Goal: Transaction & Acquisition: Purchase product/service

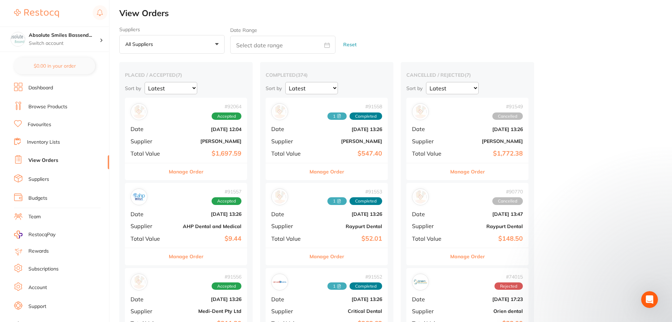
click at [60, 107] on link "Browse Products" at bounding box center [47, 106] width 39 height 7
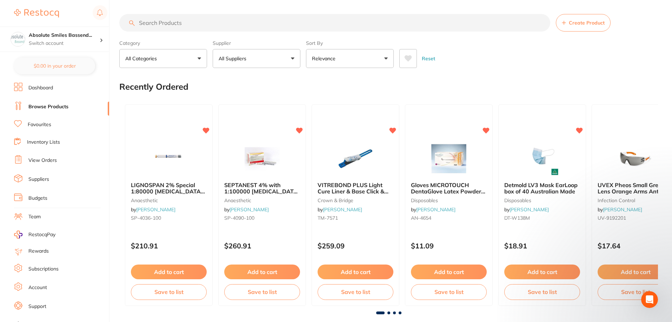
click at [40, 123] on link "Favourites" at bounding box center [39, 124] width 23 height 7
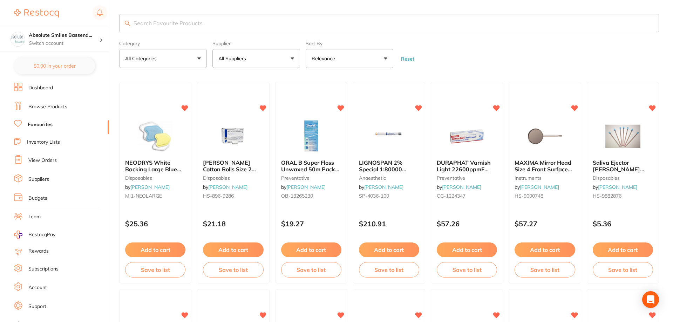
click at [173, 24] on input "search" at bounding box center [389, 23] width 540 height 18
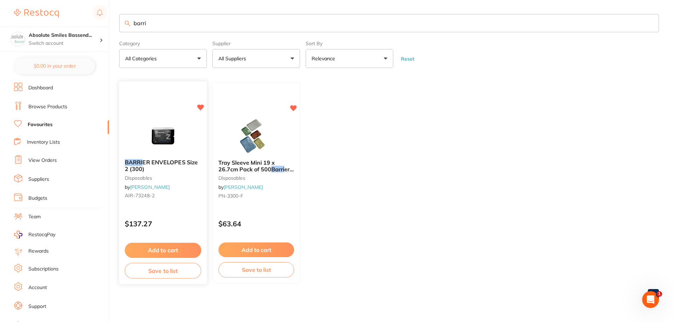
type input "barri"
click at [163, 248] on button "Add to cart" at bounding box center [163, 250] width 76 height 15
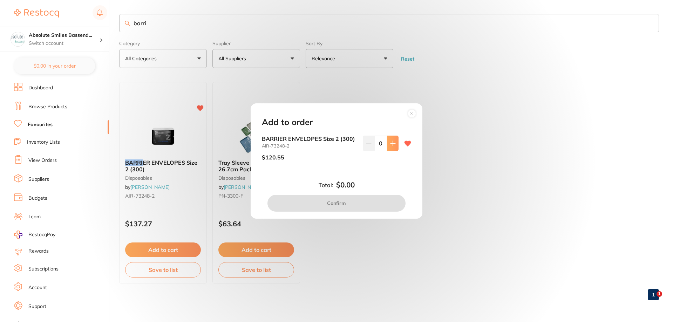
click at [391, 144] on icon at bounding box center [393, 144] width 6 height 6
type input "2"
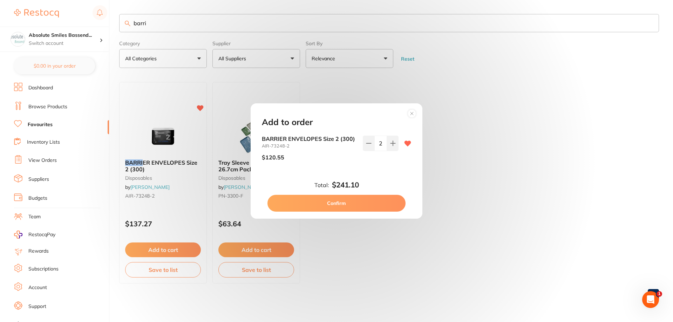
click at [353, 202] on button "Confirm" at bounding box center [337, 203] width 138 height 17
checkbox input "false"
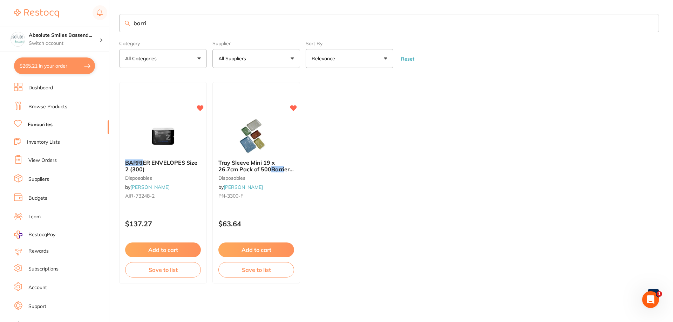
click at [174, 26] on input "barri" at bounding box center [389, 23] width 540 height 18
type input "b"
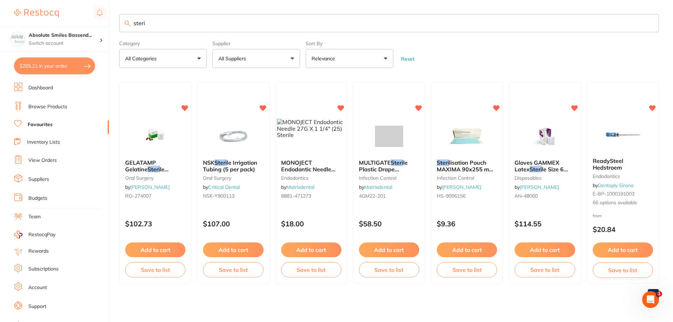
drag, startPoint x: 175, startPoint y: 25, endPoint x: 129, endPoint y: 24, distance: 45.6
click at [132, 23] on input "steri" at bounding box center [389, 23] width 540 height 18
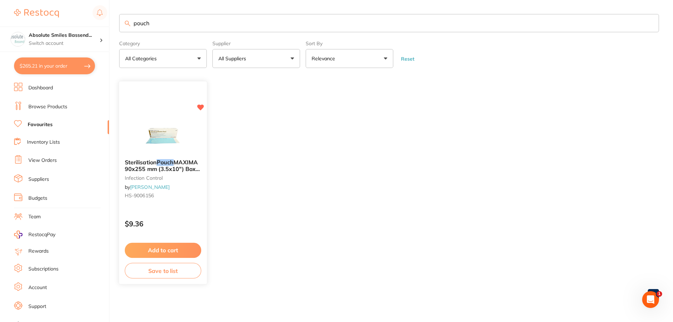
type input "pouch"
click at [177, 253] on button "Add to cart" at bounding box center [163, 250] width 76 height 15
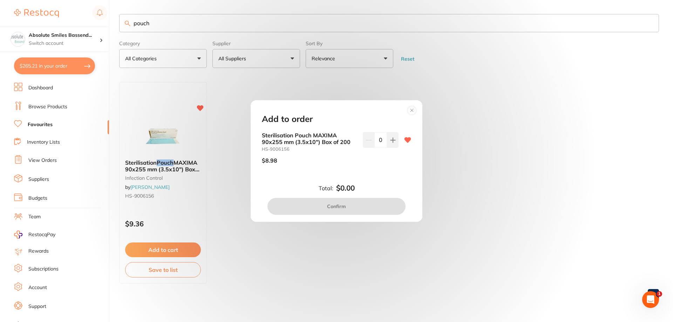
click at [413, 112] on icon at bounding box center [411, 110] width 11 height 11
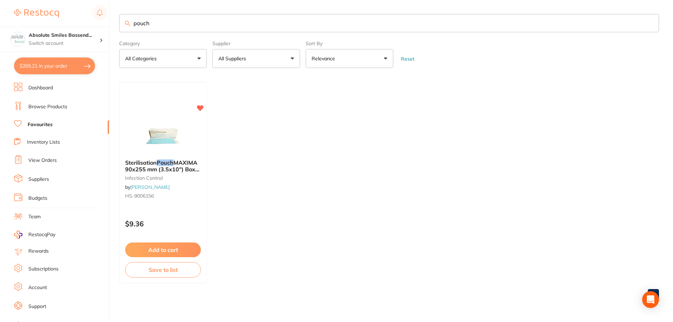
click at [47, 104] on link "Browse Products" at bounding box center [47, 106] width 39 height 7
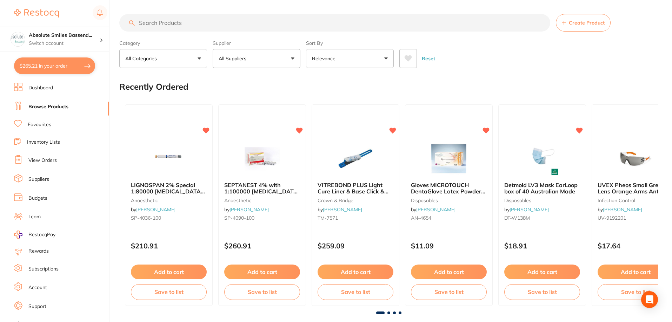
click at [171, 25] on input "search" at bounding box center [334, 23] width 431 height 18
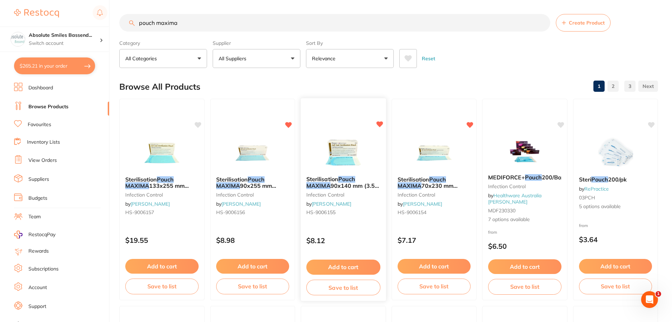
type input "pouch maxima"
click at [351, 229] on div "Sterilisation Pouch MAXIMA 90x140 mm (3.5x 5.5") Box 200 infection control by H…" at bounding box center [343, 200] width 86 height 204
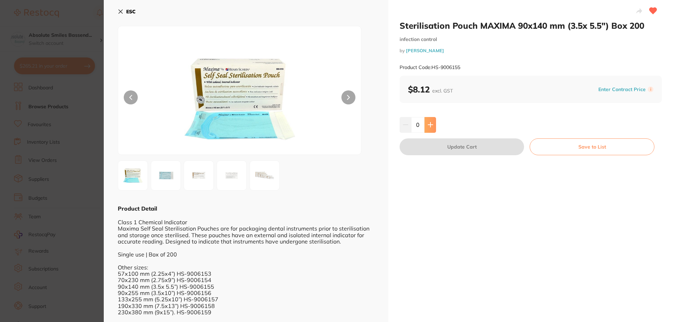
click at [429, 127] on icon at bounding box center [431, 125] width 6 height 6
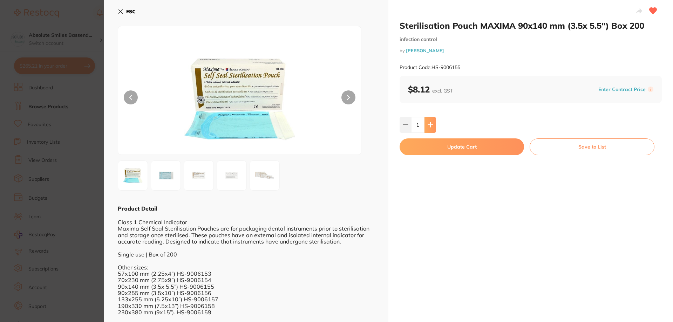
click at [429, 127] on icon at bounding box center [431, 125] width 6 height 6
type input "4"
click at [432, 145] on button "Update Cart" at bounding box center [462, 147] width 124 height 17
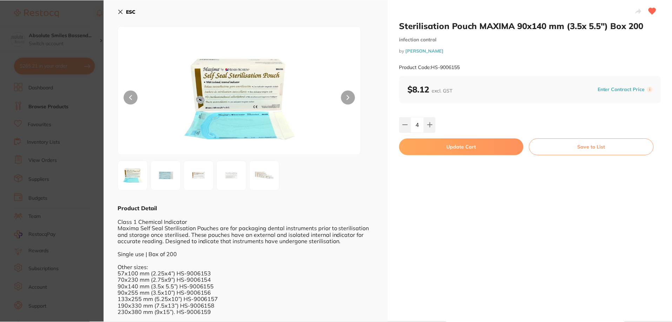
scroll to position [0, 0]
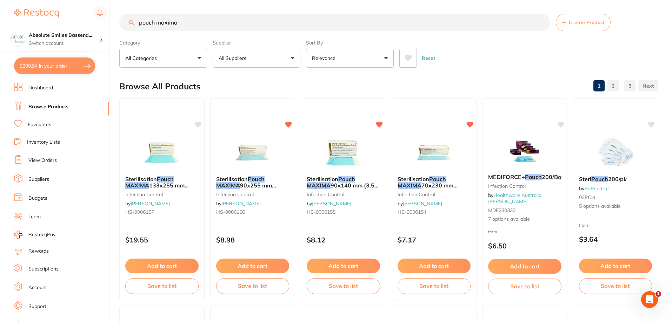
click at [37, 125] on link "Favourites" at bounding box center [39, 124] width 23 height 7
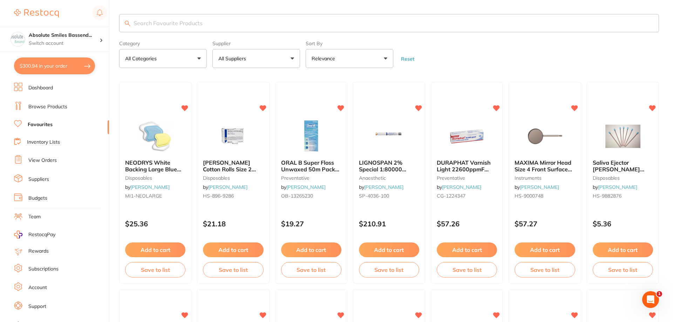
click at [142, 22] on input "search" at bounding box center [389, 23] width 540 height 18
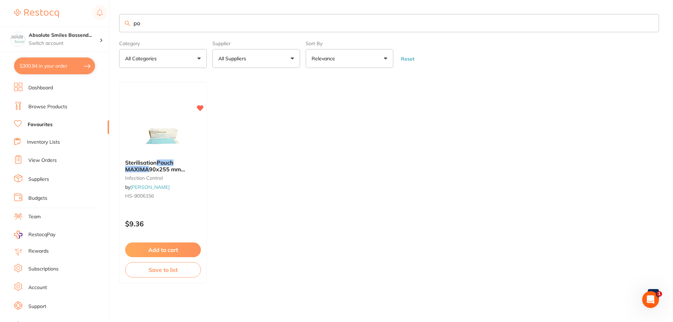
type input "p"
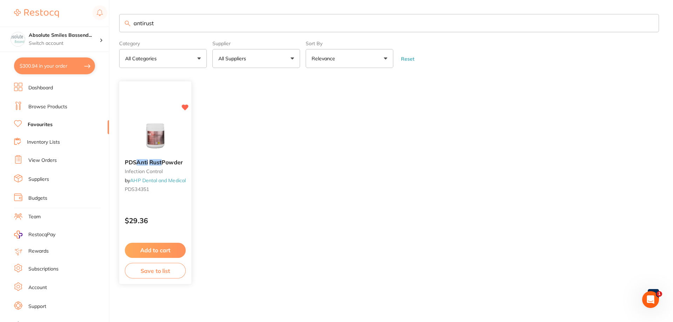
type input "antirust"
click at [171, 253] on button "Add to cart" at bounding box center [155, 250] width 61 height 15
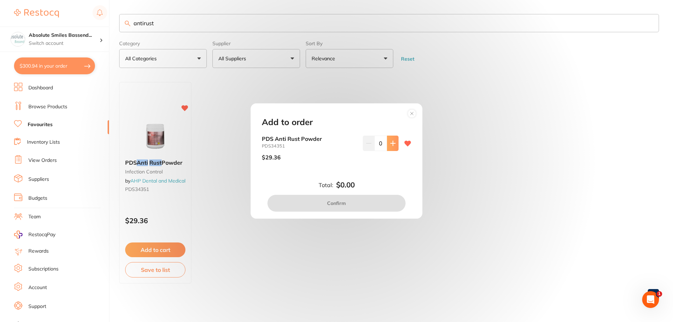
click at [391, 144] on icon at bounding box center [393, 144] width 6 height 6
type input "1"
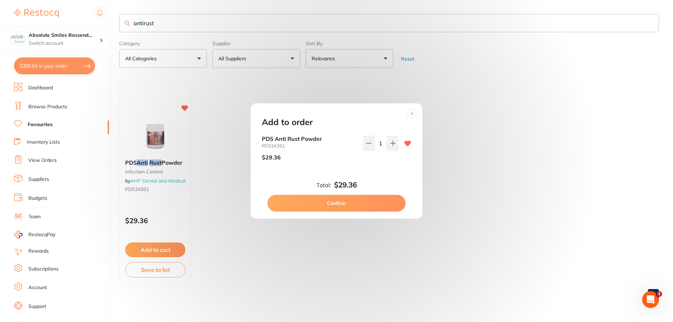
click at [366, 205] on button "Confirm" at bounding box center [337, 203] width 138 height 17
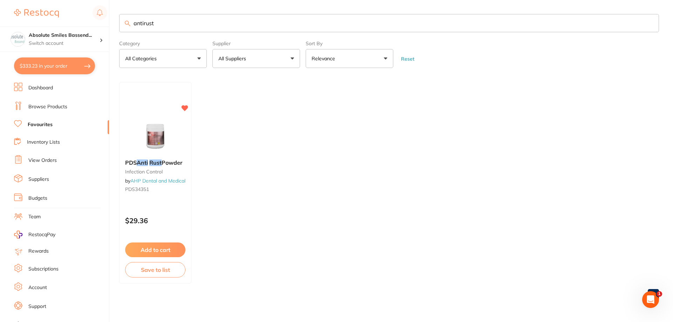
click at [215, 28] on input "antirust" at bounding box center [389, 23] width 540 height 18
type input "a"
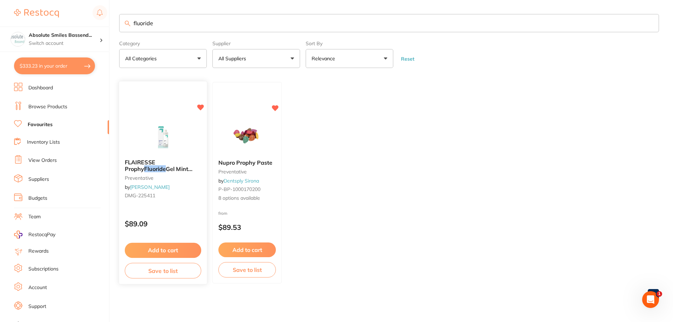
type input "fluoride"
click at [175, 249] on button "Add to cart" at bounding box center [163, 250] width 76 height 15
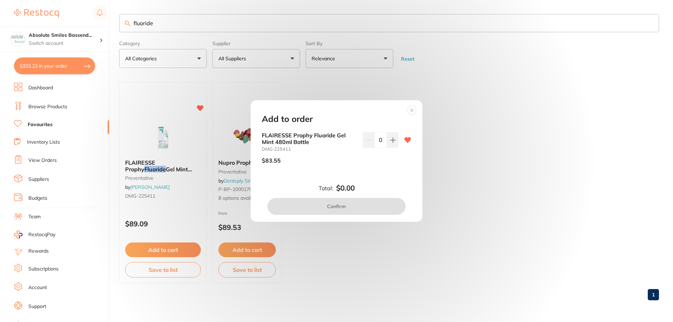
drag, startPoint x: 311, startPoint y: 188, endPoint x: 356, endPoint y: 163, distance: 50.4
click at [341, 170] on div "Add to order FLAIRESSE Prophy Fluoride Gel Mint 480ml Bottle DMG-225411 $83.55 …" at bounding box center [336, 161] width 673 height 322
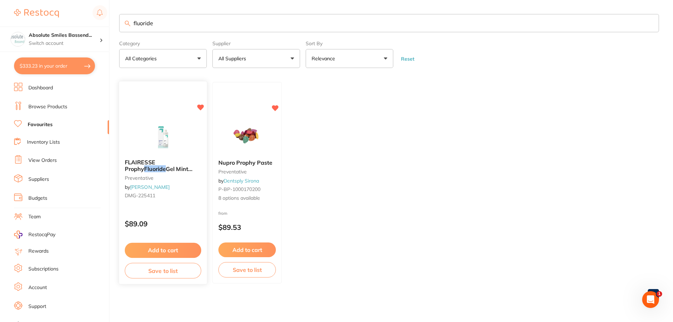
click at [161, 254] on button "Add to cart" at bounding box center [163, 250] width 76 height 15
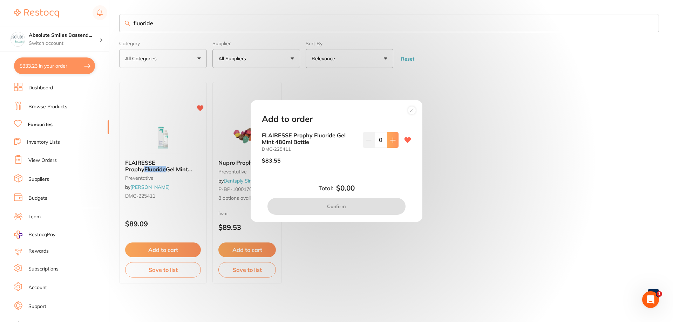
click at [392, 145] on button at bounding box center [393, 139] width 12 height 15
type input "2"
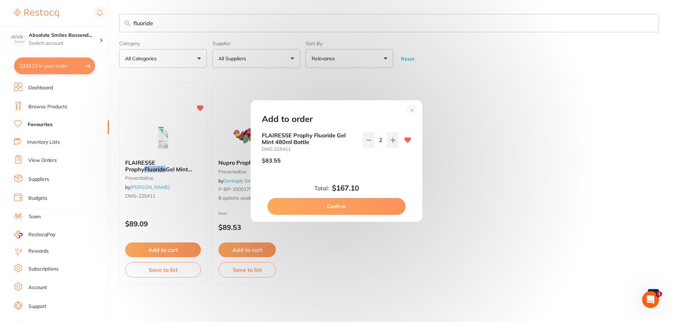
click at [367, 207] on button "Confirm" at bounding box center [337, 206] width 138 height 17
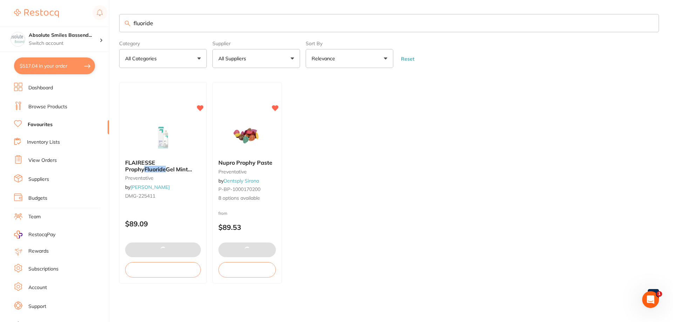
click at [209, 22] on input "fluoride" at bounding box center [389, 23] width 540 height 18
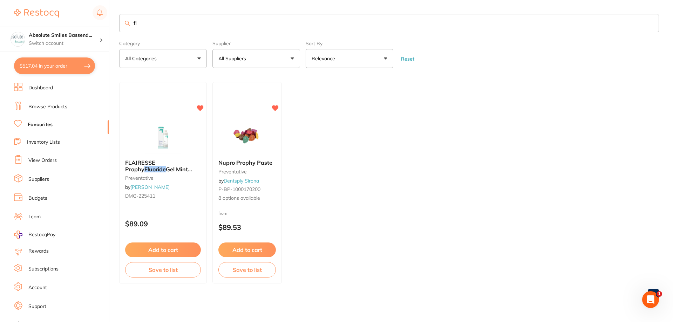
type input "f"
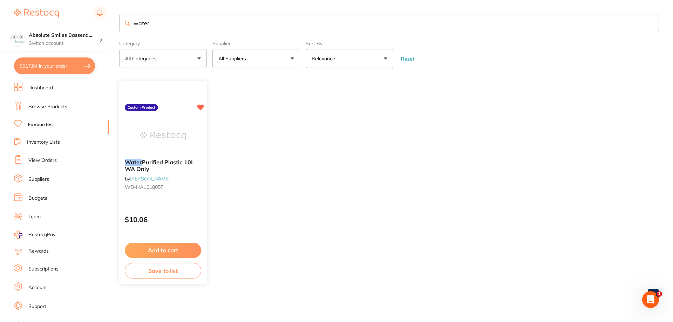
type input "water"
click at [178, 254] on button "Add to cart" at bounding box center [163, 250] width 76 height 15
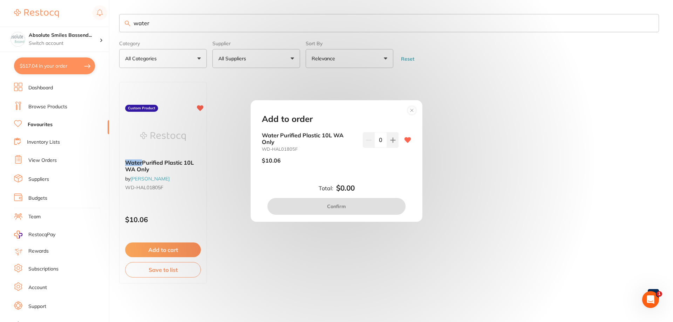
click at [392, 148] on div "0" at bounding box center [381, 150] width 36 height 37
click at [391, 145] on button at bounding box center [393, 139] width 12 height 15
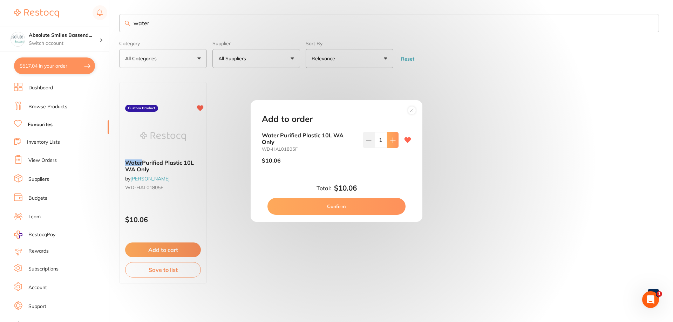
click at [391, 145] on button at bounding box center [393, 139] width 12 height 15
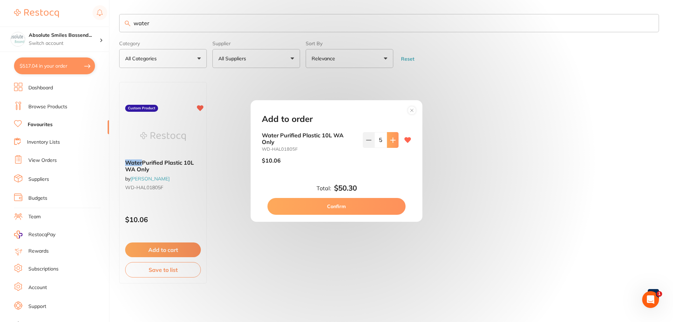
type input "6"
click at [356, 209] on button "Confirm" at bounding box center [337, 206] width 138 height 17
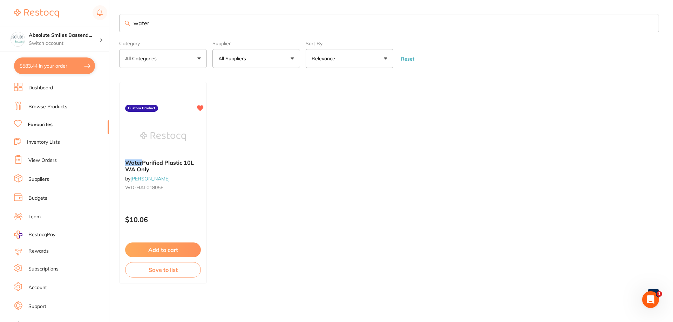
click at [167, 25] on input "water" at bounding box center [389, 23] width 540 height 18
type input "w"
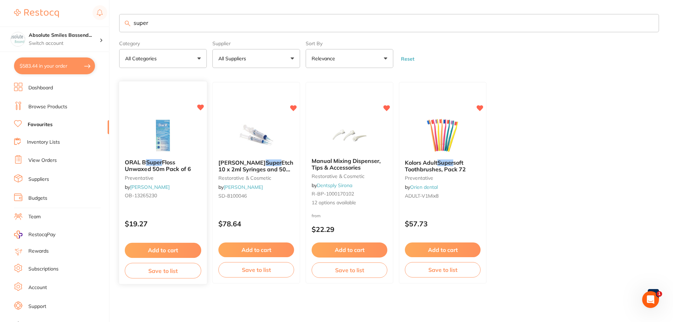
type input "super"
click at [160, 252] on button "Add to cart" at bounding box center [163, 250] width 76 height 15
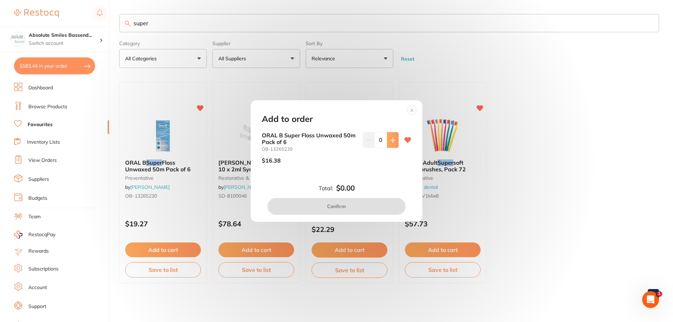
click at [390, 143] on icon at bounding box center [393, 140] width 6 height 6
type input "1"
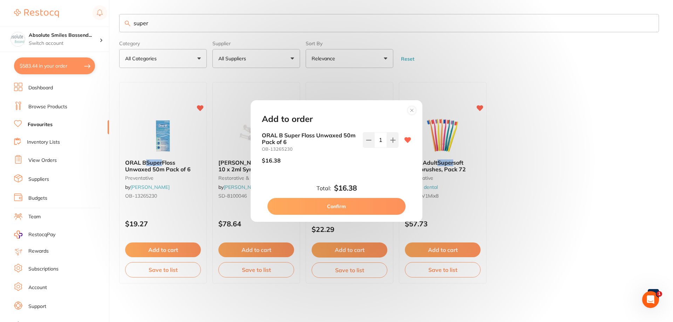
click at [355, 208] on button "Confirm" at bounding box center [337, 206] width 138 height 17
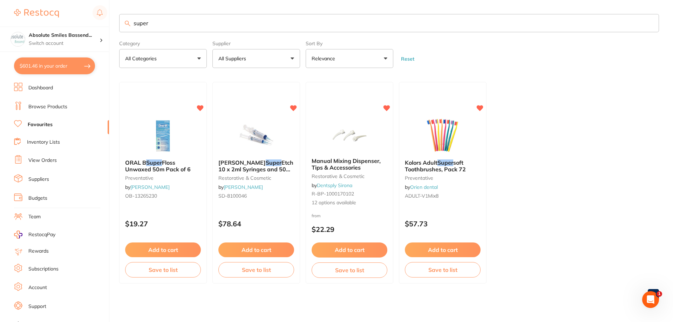
drag, startPoint x: 218, startPoint y: 23, endPoint x: 89, endPoint y: 21, distance: 129.8
click at [89, 21] on div "$601.46 Absolute Smiles Bassend... Switch account Absolute Smiles Bassendean $6…" at bounding box center [336, 161] width 673 height 322
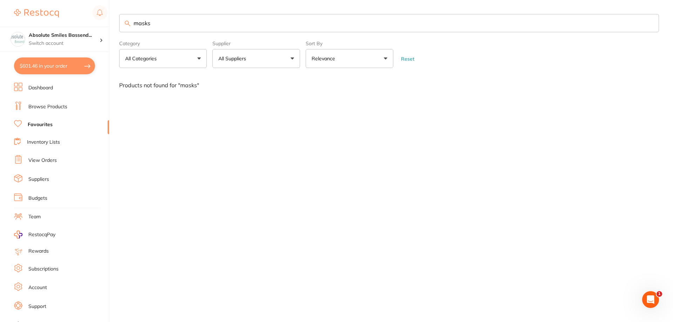
type input "masks"
click at [52, 110] on link "Browse Products" at bounding box center [47, 106] width 39 height 7
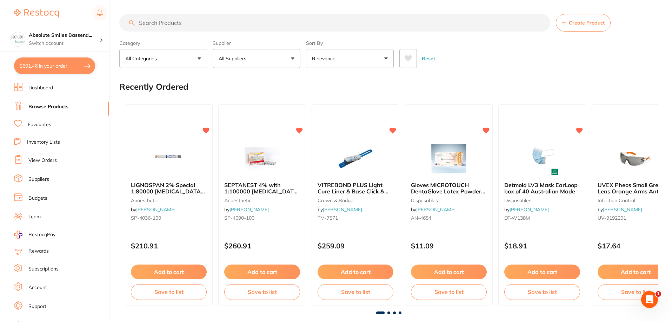
click at [155, 27] on input "search" at bounding box center [334, 23] width 431 height 18
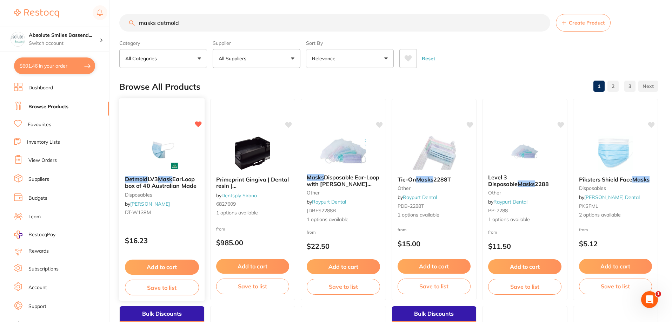
type input "masks detmold"
click at [162, 263] on button "Add to cart" at bounding box center [162, 267] width 74 height 15
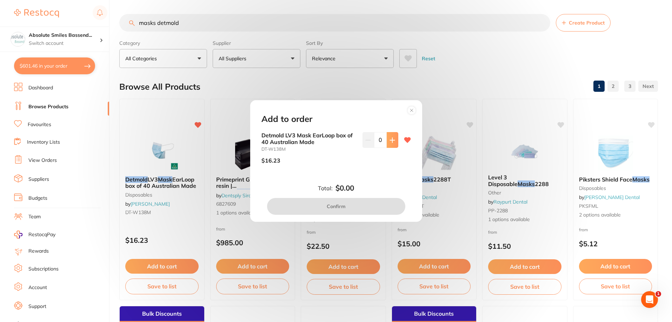
click at [393, 141] on button at bounding box center [392, 139] width 12 height 15
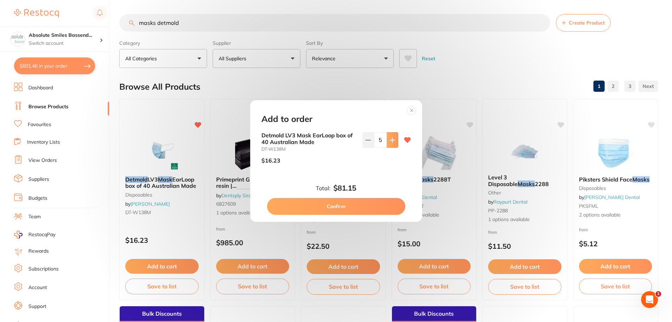
click at [393, 141] on button at bounding box center [392, 139] width 12 height 15
type input "8"
click at [354, 205] on button "Confirm" at bounding box center [336, 206] width 138 height 17
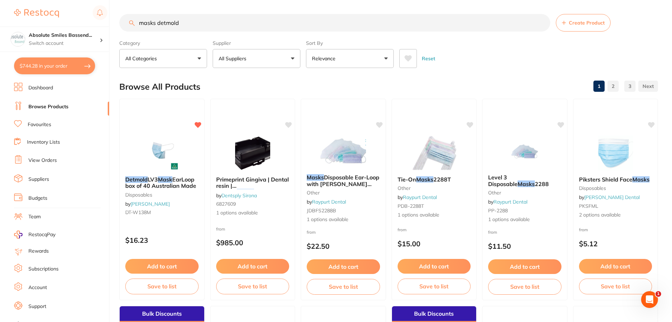
click at [44, 129] on ul "Dashboard Browse Products Favourites Inventory Lists View Orders Suppliers Budg…" at bounding box center [61, 204] width 95 height 242
click at [43, 127] on link "Favourites" at bounding box center [39, 124] width 23 height 7
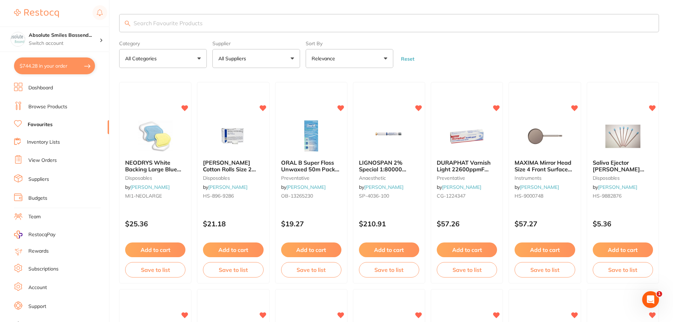
click at [169, 16] on input "search" at bounding box center [389, 23] width 540 height 18
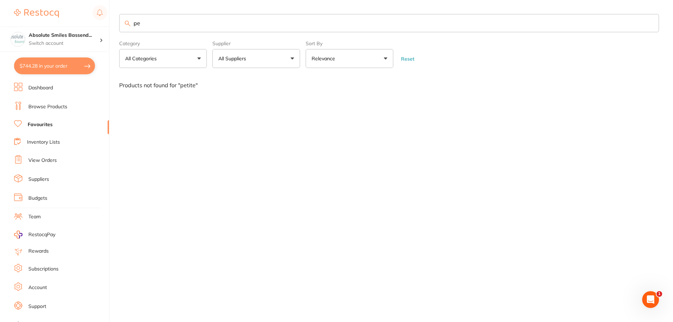
type input "p"
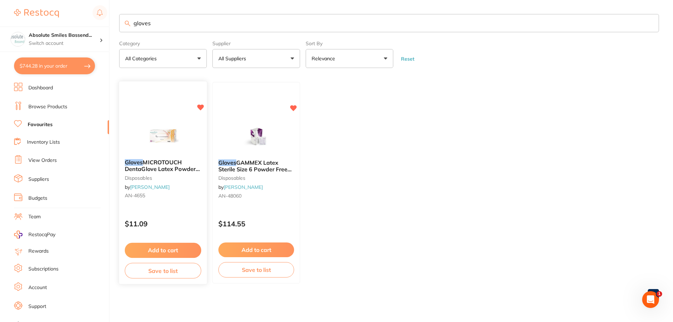
type input "gloves"
click at [193, 187] on div "Gloves MICROTOUCH DentaGlove Latex Powder Free Medium x 100 disposables by Henr…" at bounding box center [163, 180] width 87 height 53
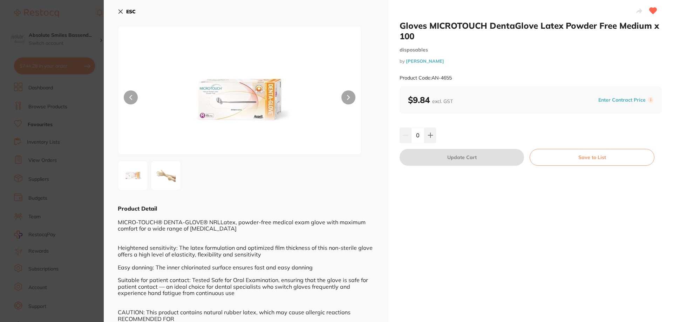
click at [127, 9] on b "ESC" at bounding box center [130, 11] width 9 height 6
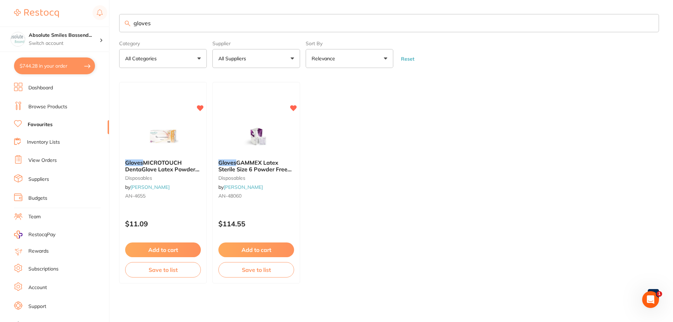
click at [62, 106] on link "Browse Products" at bounding box center [47, 106] width 39 height 7
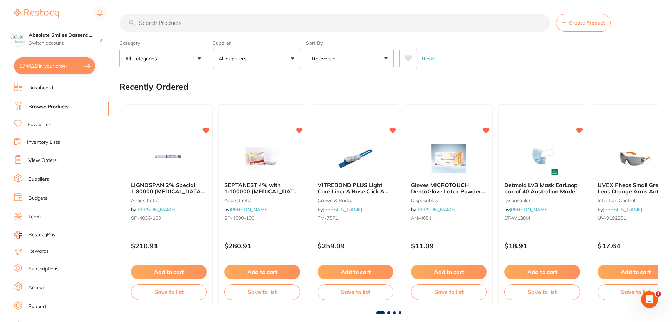
click at [156, 23] on input "search" at bounding box center [334, 23] width 431 height 18
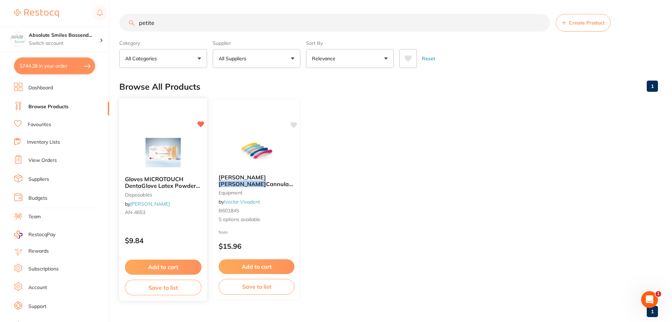
type input "petite"
click at [184, 217] on div "Gloves MICROTOUCH DentaGlove Latex Powder Free Petite x 100 disposables by Henr…" at bounding box center [163, 197] width 88 height 54
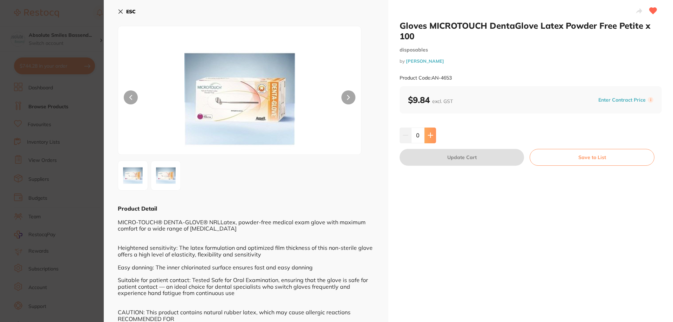
click at [430, 131] on button at bounding box center [431, 135] width 12 height 15
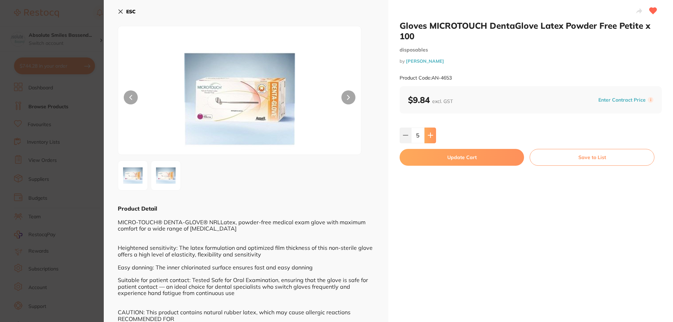
click at [430, 131] on button at bounding box center [431, 135] width 12 height 15
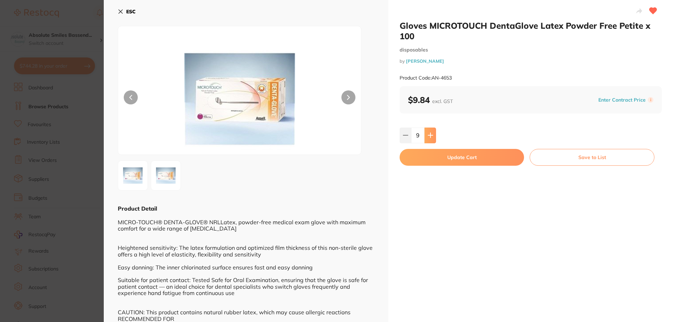
type input "10"
click at [443, 154] on button "Update Cart" at bounding box center [462, 157] width 124 height 17
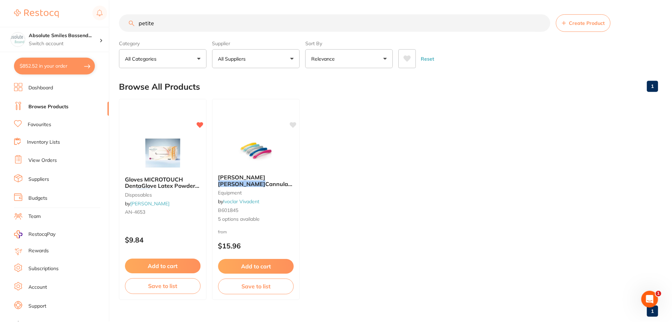
scroll to position [0, 0]
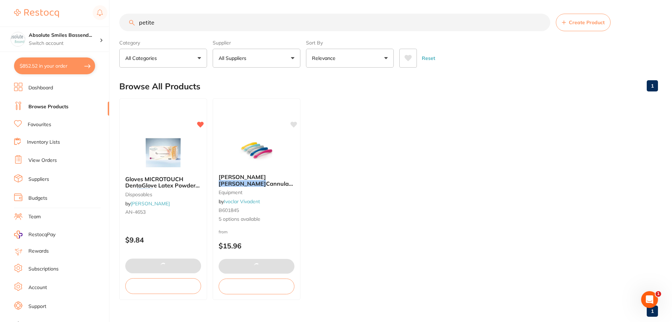
click at [173, 25] on input "petite" at bounding box center [334, 23] width 431 height 18
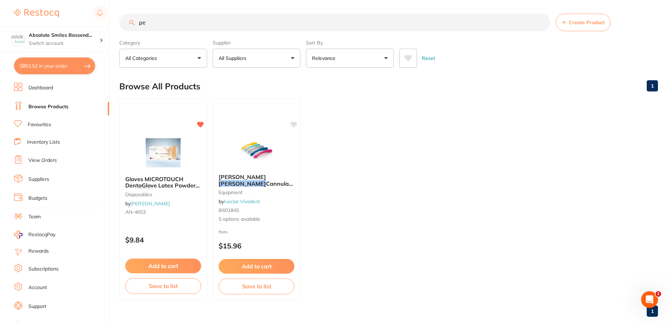
type input "p"
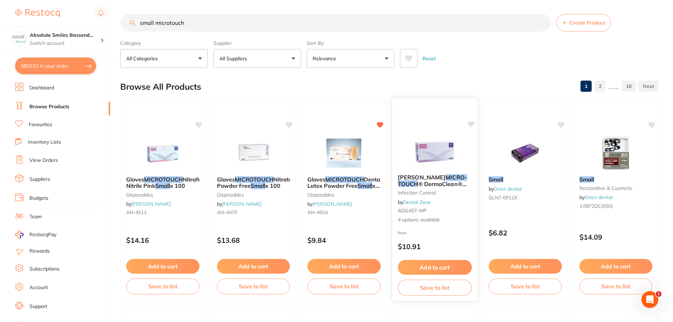
scroll to position [0, 0]
type input "small microtouch"
click at [373, 242] on p "$9.84" at bounding box center [343, 241] width 74 height 8
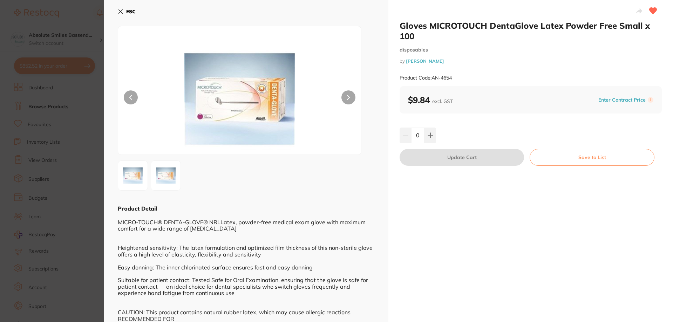
click at [135, 11] on b "ESC" at bounding box center [130, 11] width 9 height 6
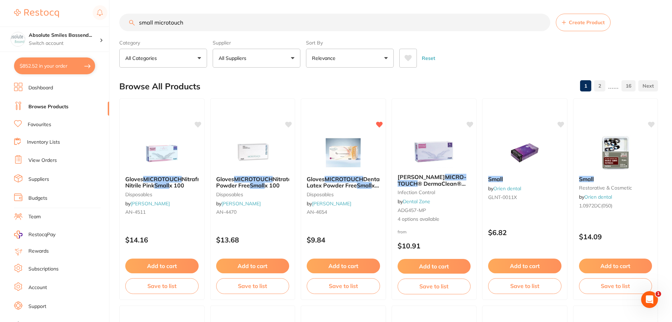
click at [48, 121] on link "Favourites" at bounding box center [39, 124] width 23 height 7
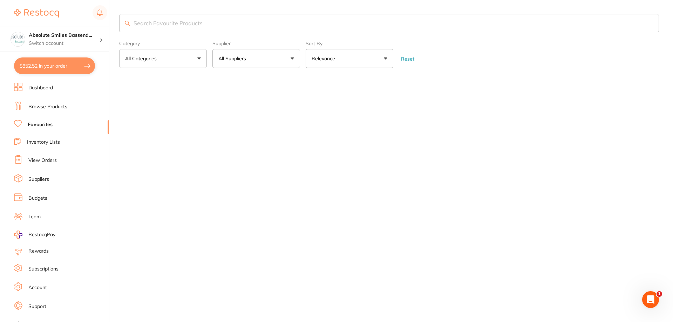
click at [176, 22] on input "search" at bounding box center [389, 23] width 540 height 18
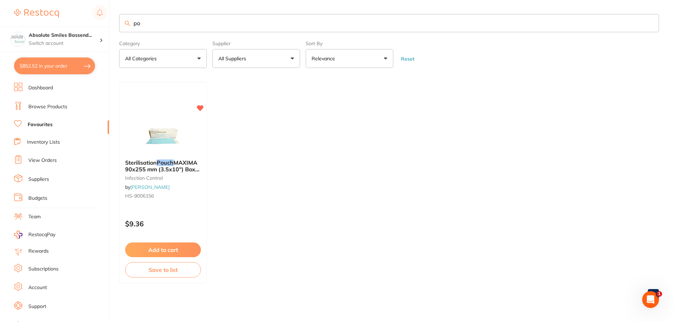
type input "p"
type input "hs-900615"
click at [49, 105] on link "Browse Products" at bounding box center [47, 106] width 39 height 7
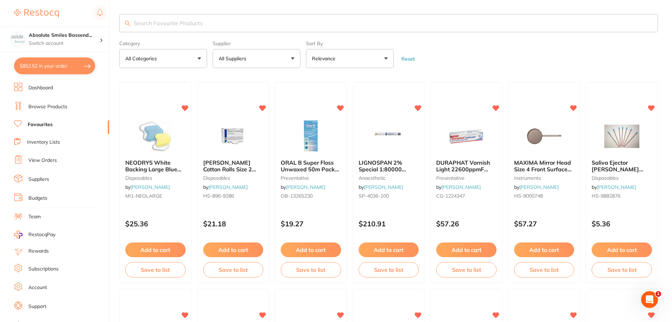
click at [54, 138] on li "Inventory Lists" at bounding box center [61, 142] width 95 height 9
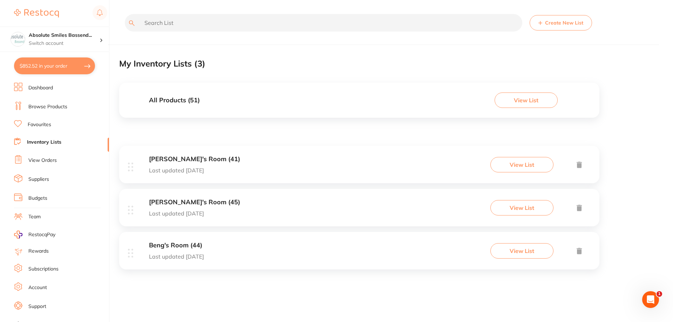
click at [196, 166] on div "Jason's Room (41) Last updated 224 days ago" at bounding box center [194, 165] width 91 height 18
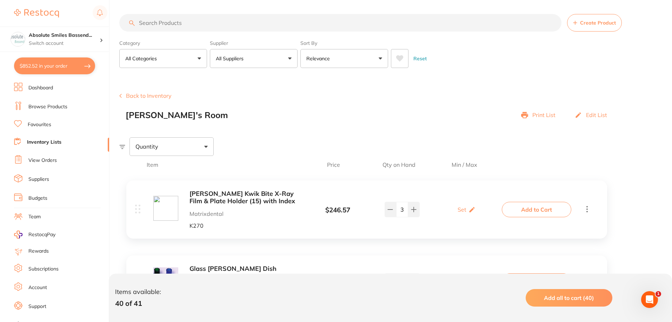
click at [543, 115] on p "Print List" at bounding box center [543, 115] width 23 height 6
click at [38, 122] on link "Favourites" at bounding box center [39, 124] width 23 height 7
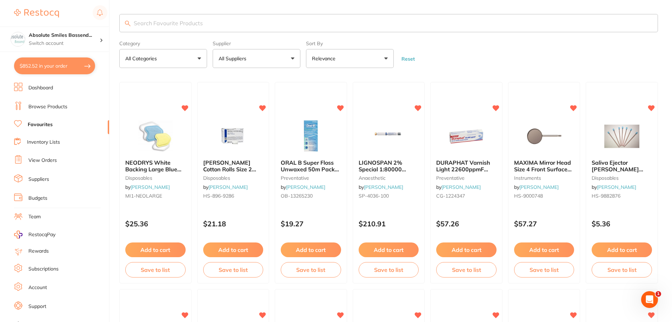
click at [70, 60] on button "$852.52 in your order" at bounding box center [54, 66] width 81 height 17
checkbox input "true"
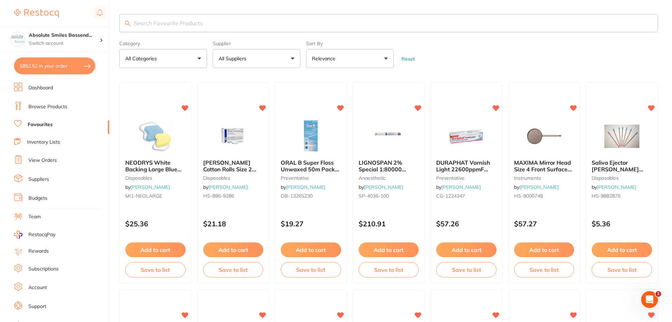
checkbox input "true"
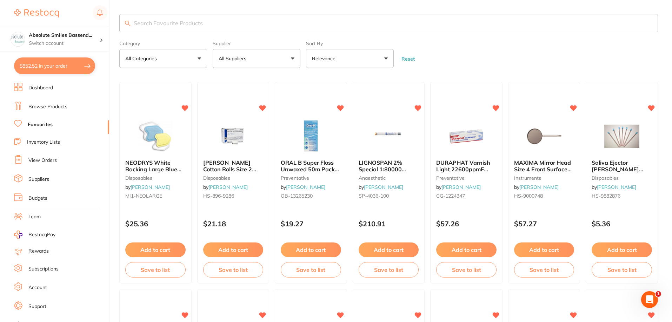
checkbox input "true"
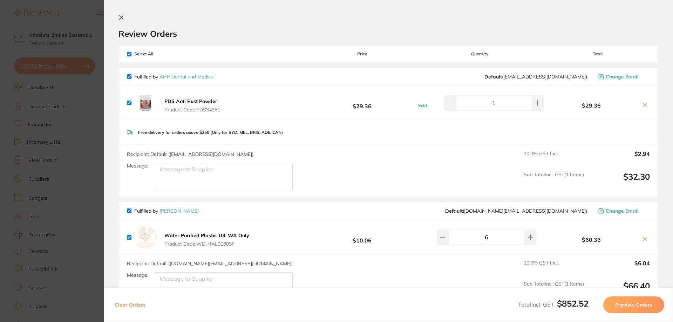
click at [117, 19] on section "Review Orders Your orders are being processed and we will notify you once we ha…" at bounding box center [388, 161] width 569 height 322
click at [124, 16] on icon at bounding box center [122, 18] width 6 height 6
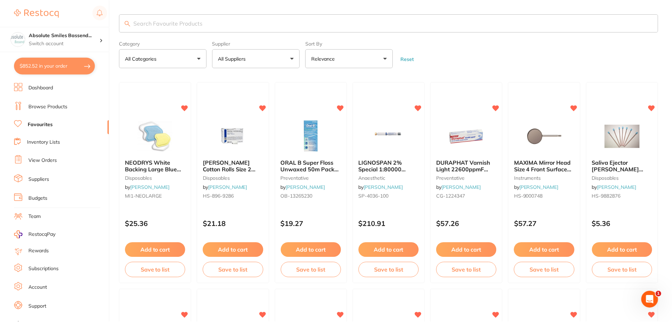
scroll to position [2, 0]
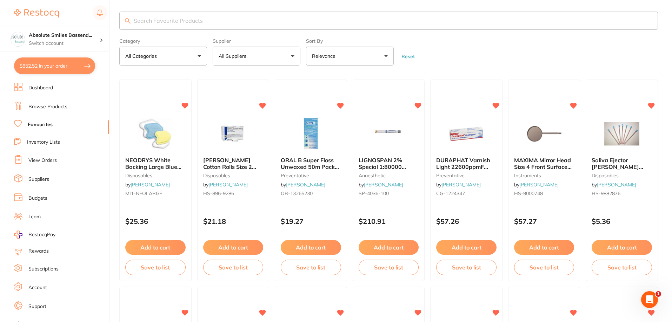
click at [60, 107] on link "Browse Products" at bounding box center [47, 106] width 39 height 7
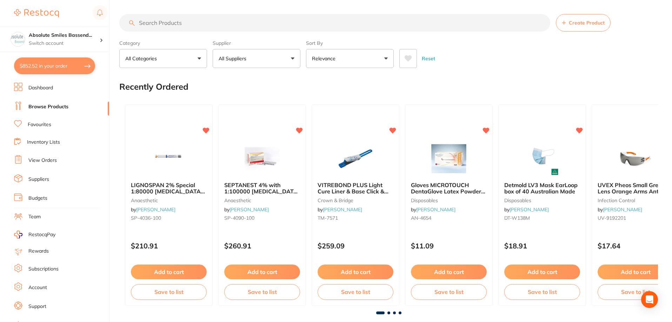
click at [160, 23] on input "search" at bounding box center [334, 23] width 431 height 18
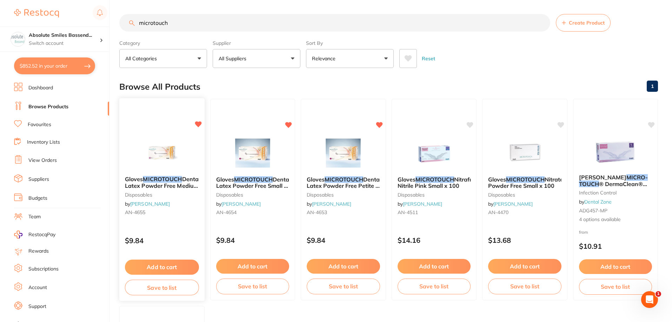
type input "microtouch"
click at [187, 228] on div "Gloves MICROTOUCH DentaGlove Latex Powder Free Medium x 100 disposables by Henr…" at bounding box center [162, 200] width 86 height 204
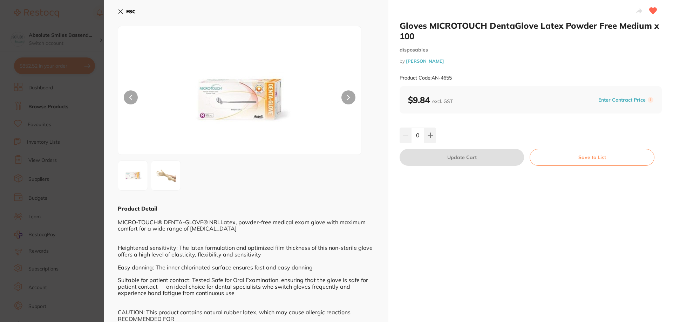
click at [130, 12] on b "ESC" at bounding box center [130, 11] width 9 height 6
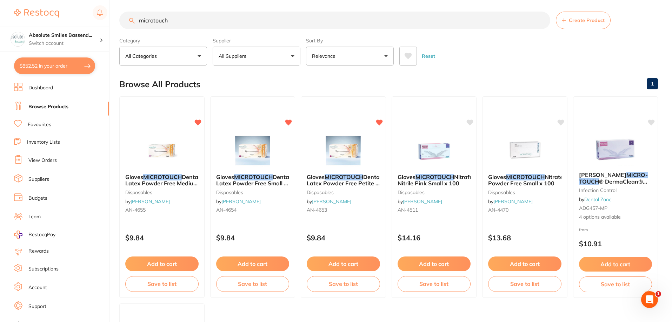
click at [269, 207] on div "Gloves MICROTOUCH DentaGlove Latex Powder Free Small x 100 disposables by Henry…" at bounding box center [252, 194] width 85 height 53
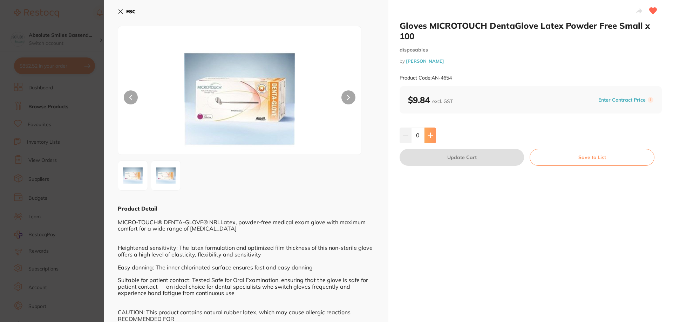
click at [432, 136] on icon at bounding box center [431, 136] width 6 height 6
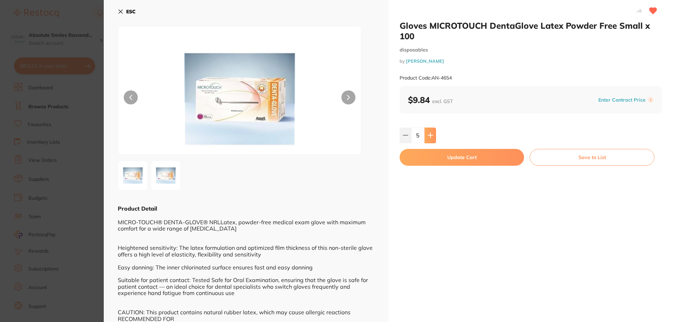
click at [432, 136] on icon at bounding box center [431, 136] width 6 height 6
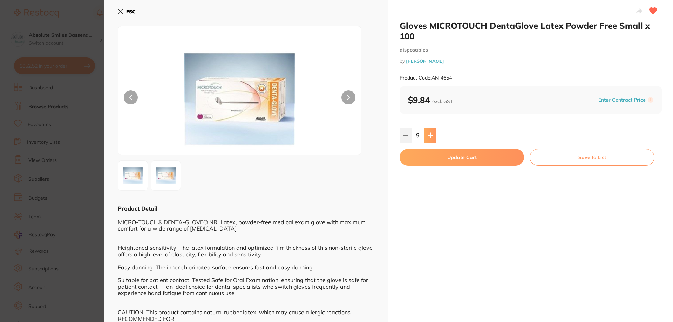
type input "10"
click at [497, 157] on button "Update Cart" at bounding box center [462, 157] width 124 height 17
checkbox input "false"
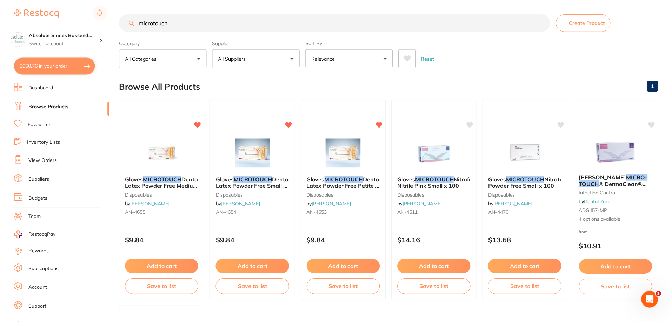
scroll to position [2, 0]
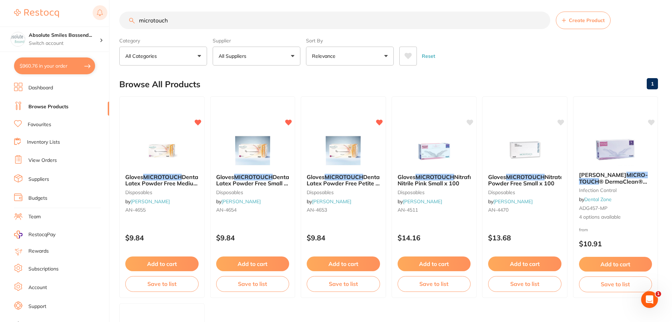
drag, startPoint x: 203, startPoint y: 15, endPoint x: 101, endPoint y: 14, distance: 102.0
click at [101, 14] on div "$960.76 Absolute Smiles Bassend... Switch account Absolute Smiles Bassendean $9…" at bounding box center [336, 159] width 672 height 322
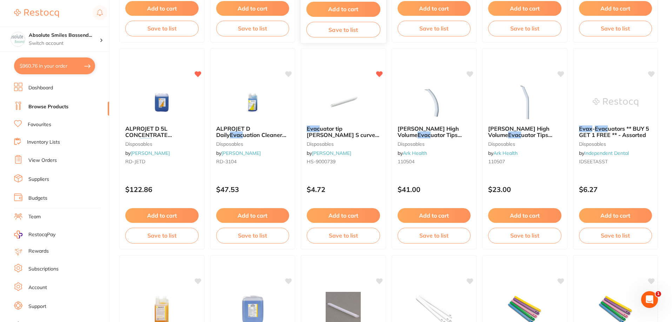
scroll to position [666, 0]
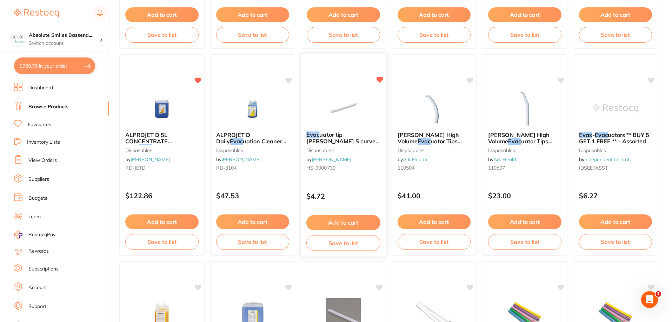
type input "evac"
click at [343, 186] on div "$4.72" at bounding box center [343, 194] width 85 height 19
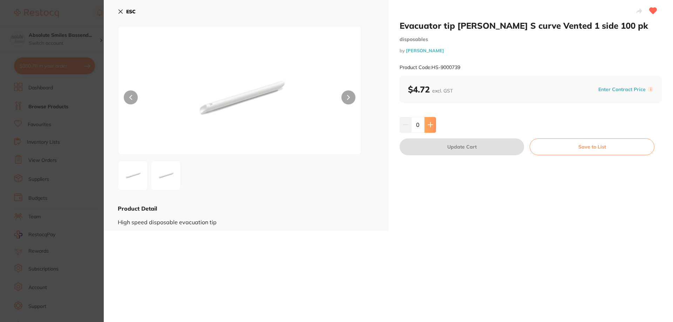
click at [433, 127] on button at bounding box center [431, 124] width 12 height 15
type input "2"
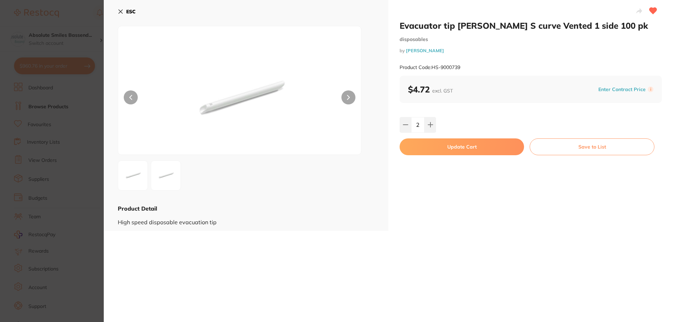
click at [439, 142] on button "Update Cart" at bounding box center [462, 147] width 124 height 17
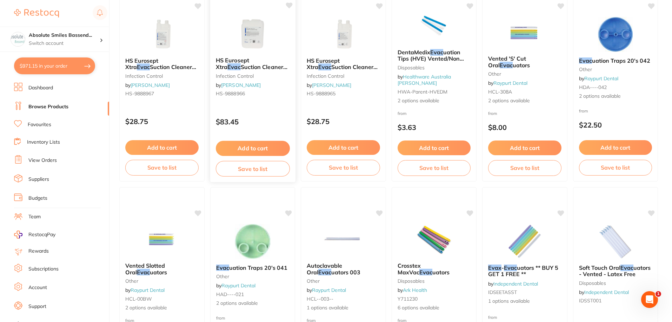
scroll to position [35, 0]
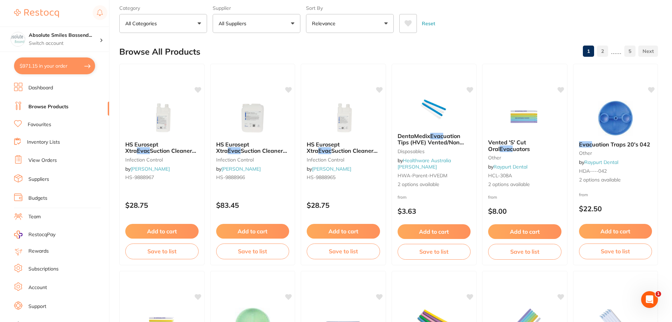
click at [34, 122] on link "Favourites" at bounding box center [39, 124] width 23 height 7
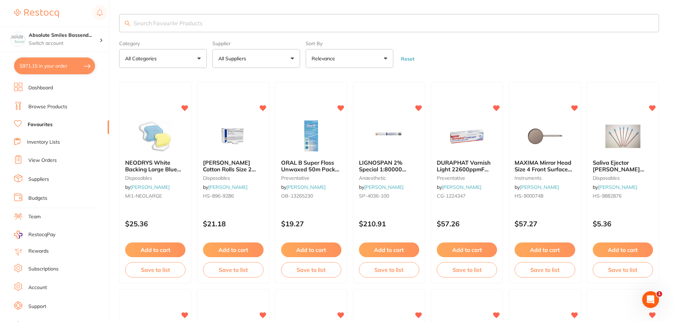
click at [155, 21] on input "search" at bounding box center [389, 23] width 540 height 18
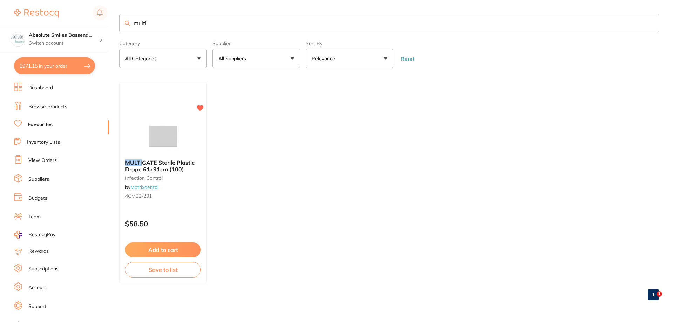
type input "multi"
click at [63, 104] on link "Browse Products" at bounding box center [47, 106] width 39 height 7
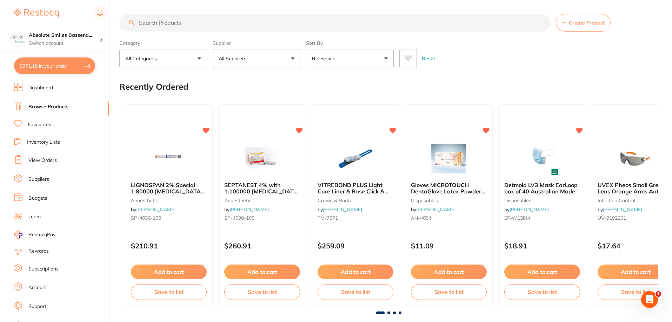
click at [179, 21] on input "search" at bounding box center [334, 23] width 431 height 18
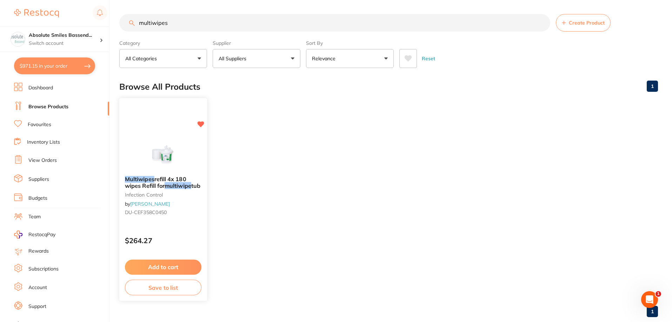
type input "multiwipes"
click at [190, 267] on button "Add to cart" at bounding box center [163, 267] width 76 height 15
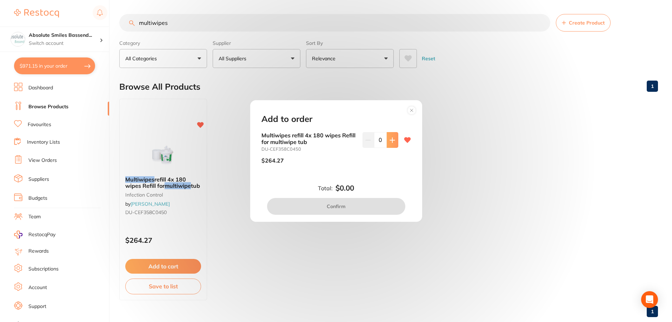
click at [390, 143] on icon at bounding box center [392, 140] width 6 height 6
type input "1"
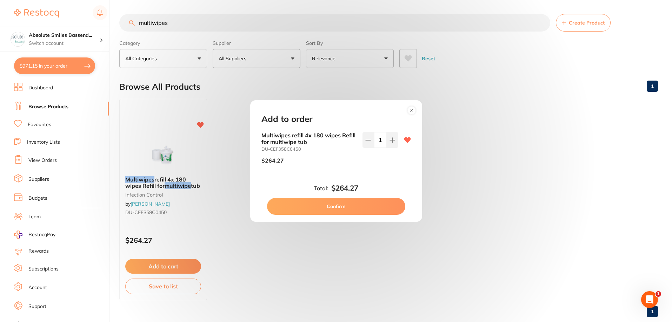
click at [357, 204] on button "Confirm" at bounding box center [336, 206] width 138 height 17
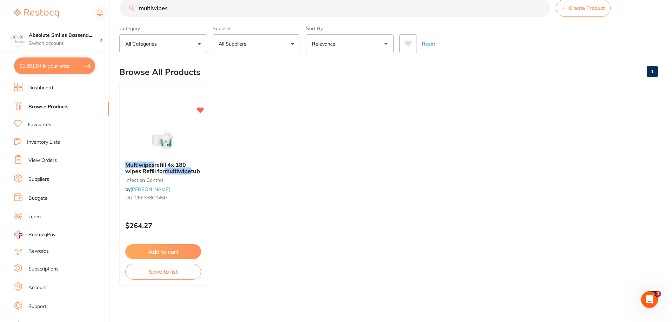
scroll to position [0, 0]
drag, startPoint x: 201, startPoint y: 4, endPoint x: 108, endPoint y: 14, distance: 93.2
click at [108, 14] on div "$1,261.84 Absolute Smiles Bassend... Switch account Absolute Smiles Bassendean …" at bounding box center [336, 146] width 672 height 322
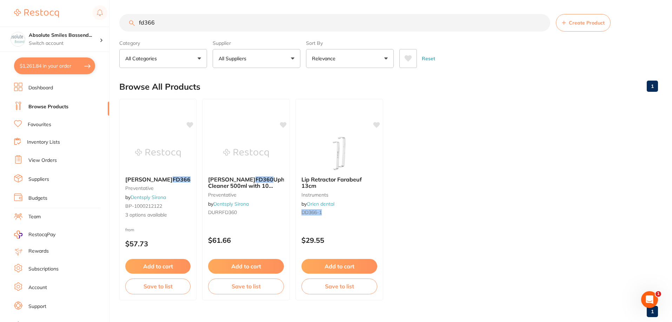
scroll to position [0, 0]
type input "fd366"
click at [45, 124] on link "Favourites" at bounding box center [39, 124] width 23 height 7
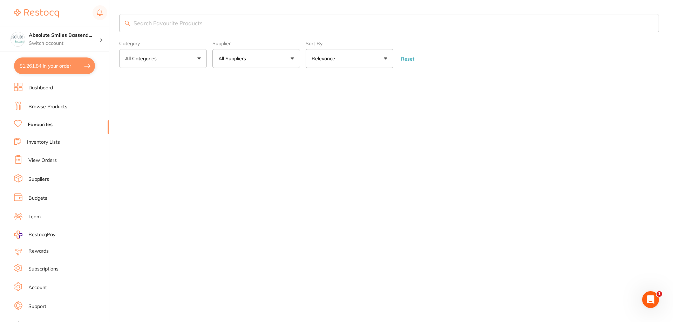
click at [180, 19] on input "search" at bounding box center [389, 23] width 540 height 18
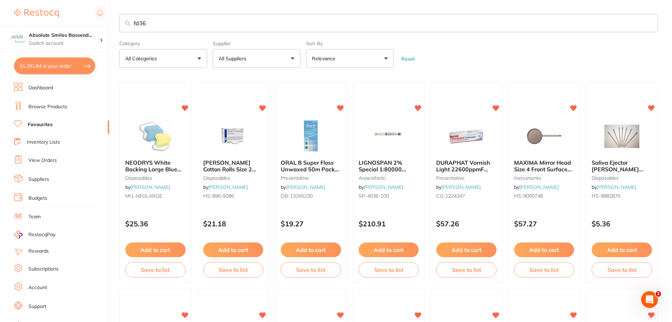
type input "fd366"
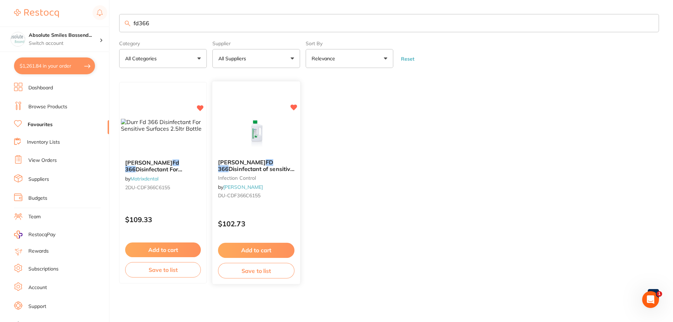
type input "fd366"
click at [267, 250] on button "Add to cart" at bounding box center [256, 250] width 76 height 15
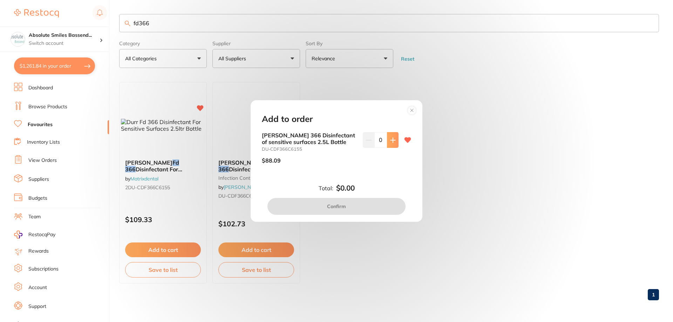
click at [391, 139] on icon at bounding box center [393, 140] width 6 height 6
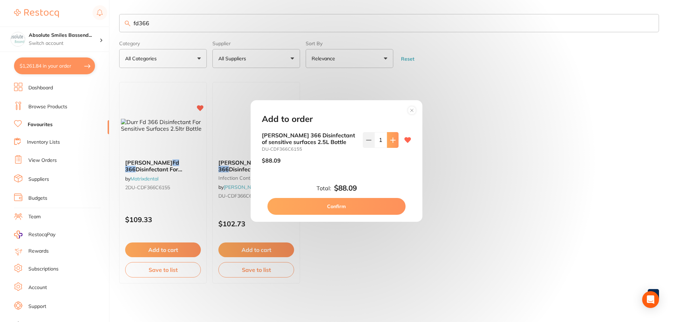
click at [391, 139] on icon at bounding box center [393, 140] width 6 height 6
type input "4"
click at [372, 208] on button "Confirm" at bounding box center [337, 206] width 138 height 17
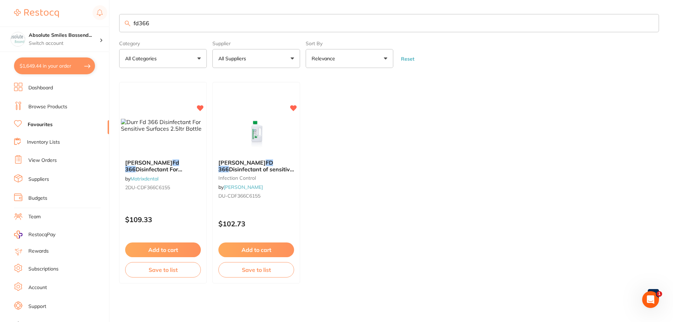
drag, startPoint x: 155, startPoint y: 20, endPoint x: 125, endPoint y: 19, distance: 30.2
click at [125, 19] on input "fd366" at bounding box center [389, 23] width 540 height 18
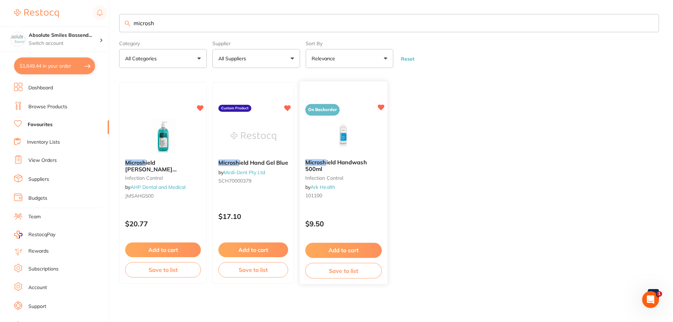
type input "microsh"
click at [366, 248] on button "Add to cart" at bounding box center [343, 250] width 76 height 15
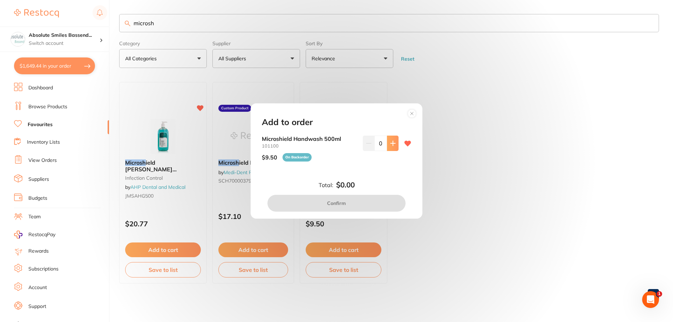
click at [390, 147] on button at bounding box center [393, 143] width 12 height 15
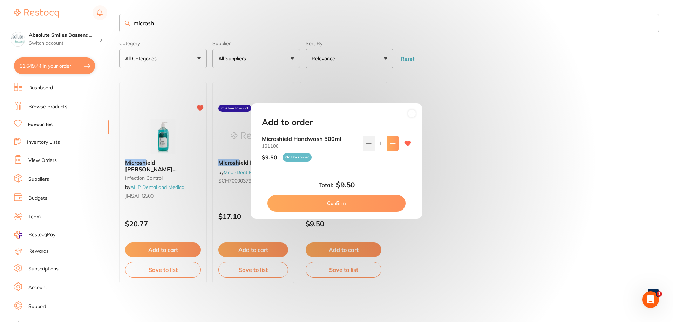
click at [390, 147] on button at bounding box center [393, 143] width 12 height 15
type input "4"
click at [362, 204] on button "Confirm" at bounding box center [337, 203] width 138 height 17
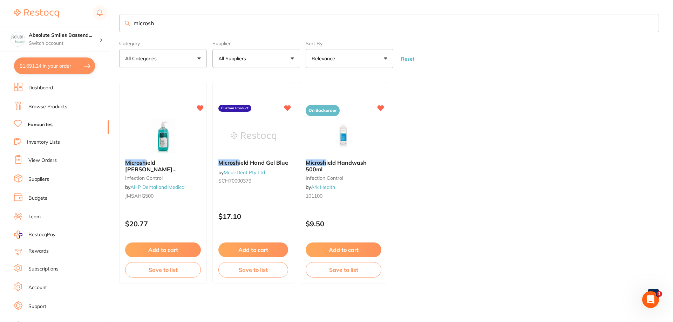
drag, startPoint x: 180, startPoint y: 20, endPoint x: 123, endPoint y: 25, distance: 57.0
click at [123, 25] on input "microsh" at bounding box center [389, 23] width 540 height 18
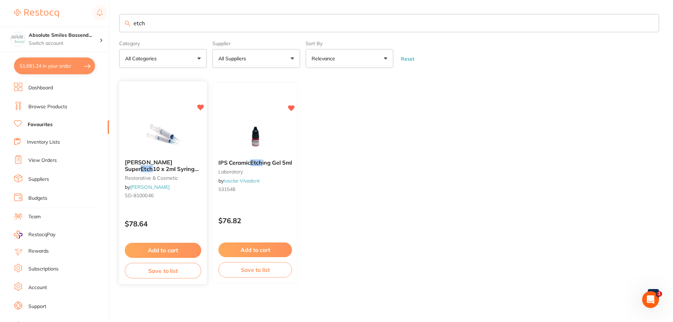
type input "etch"
click at [180, 217] on div "$78.64" at bounding box center [163, 222] width 88 height 19
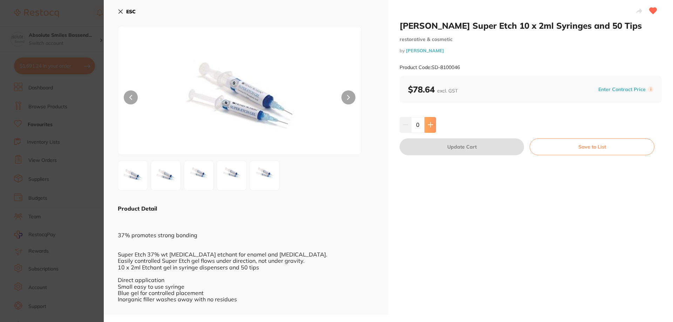
click at [434, 122] on button at bounding box center [431, 124] width 12 height 15
type input "1"
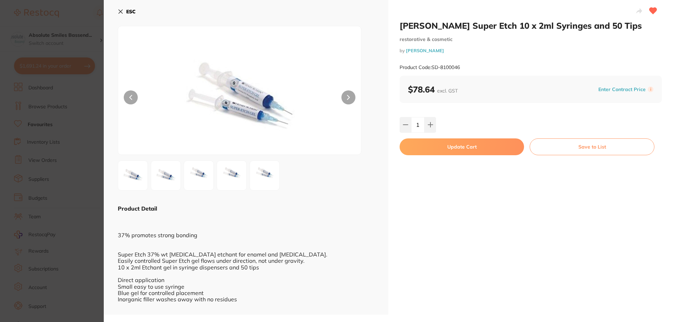
click at [446, 145] on button "Update Cart" at bounding box center [462, 147] width 124 height 17
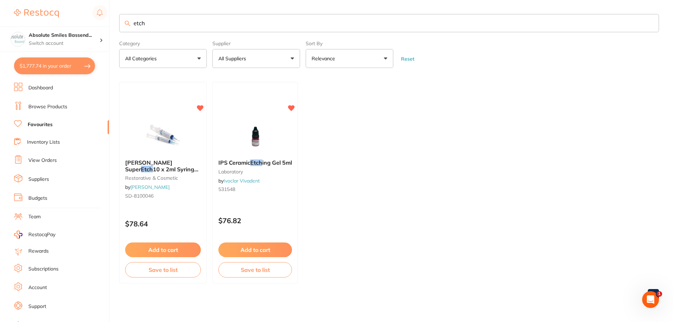
drag, startPoint x: 160, startPoint y: 24, endPoint x: 135, endPoint y: 24, distance: 24.9
click at [135, 24] on input "etch" at bounding box center [389, 23] width 540 height 18
type input "e"
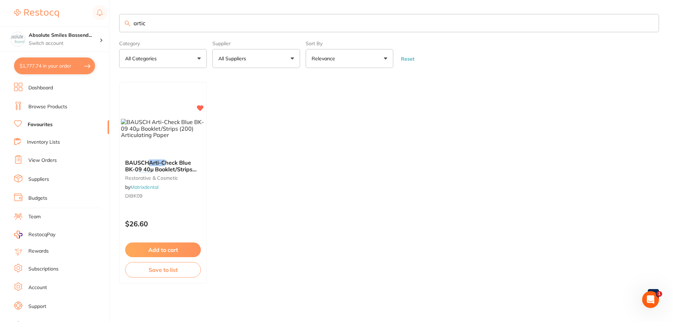
type input "artic"
click at [185, 247] on button "Add to cart" at bounding box center [163, 250] width 76 height 15
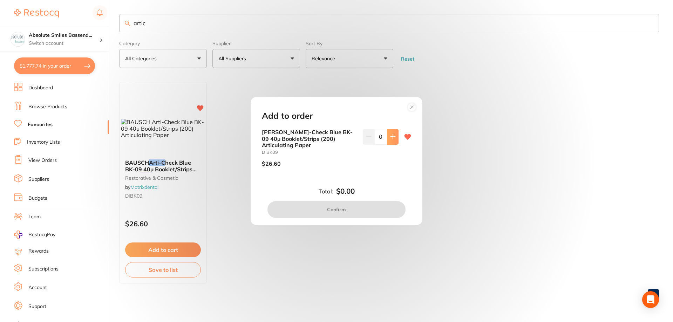
click at [392, 136] on icon at bounding box center [393, 137] width 6 height 6
type input "1"
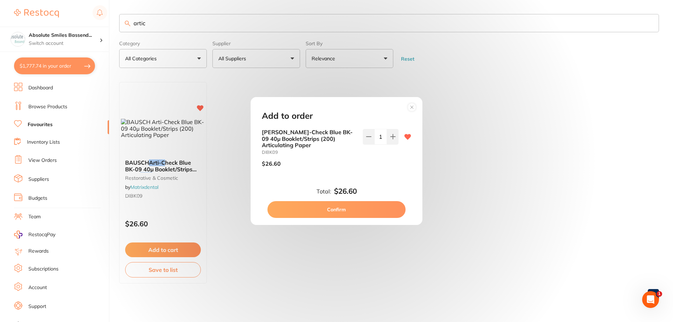
click at [377, 208] on button "Confirm" at bounding box center [337, 209] width 138 height 17
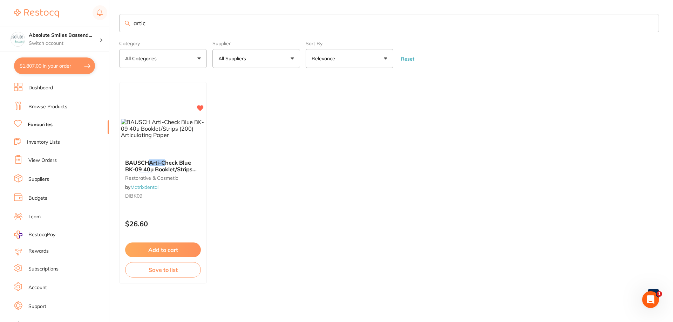
drag, startPoint x: 158, startPoint y: 26, endPoint x: 116, endPoint y: 28, distance: 41.8
click at [116, 28] on div "$1,807.00 Absolute Smiles Bassend... Switch account Absolute Smiles Bassendean …" at bounding box center [336, 161] width 673 height 322
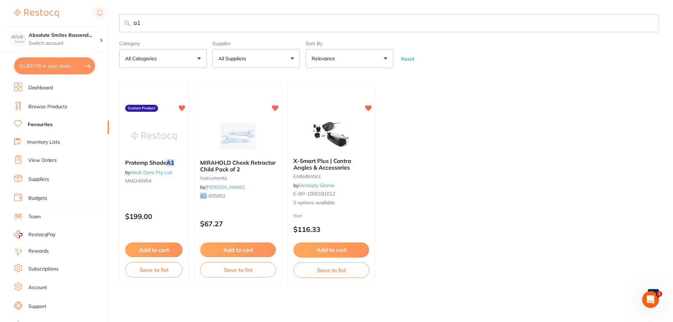
type input "a"
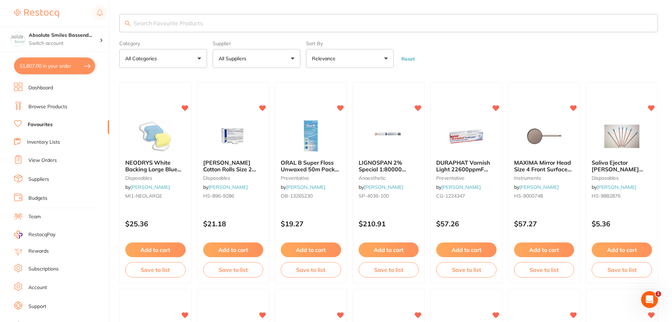
type input "g"
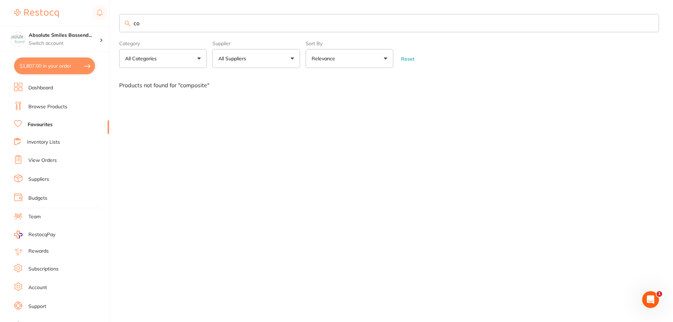
type input "c"
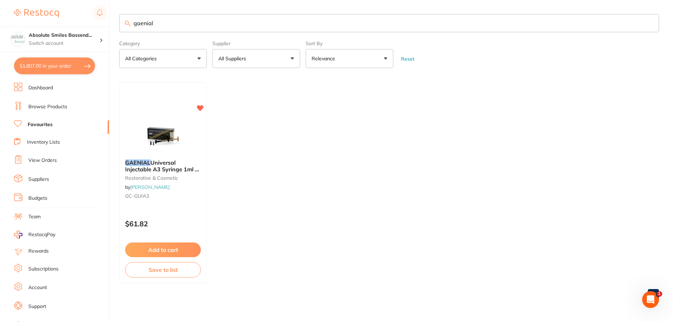
type input "gaenial"
click at [57, 105] on link "Browse Products" at bounding box center [47, 106] width 39 height 7
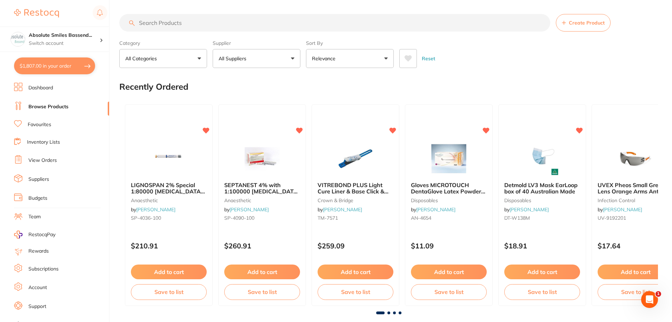
click at [183, 19] on input "search" at bounding box center [334, 23] width 431 height 18
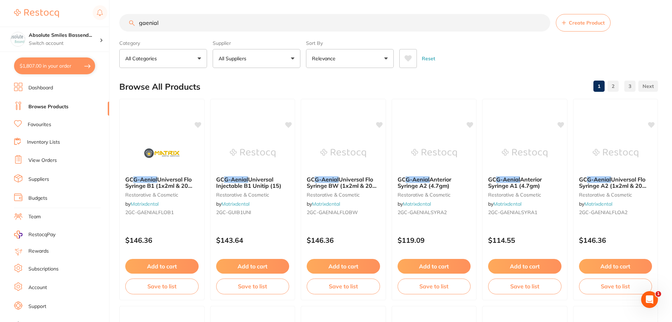
drag, startPoint x: 167, startPoint y: 24, endPoint x: 133, endPoint y: 24, distance: 33.3
click at [133, 24] on div "gaenial Create Product" at bounding box center [388, 23] width 538 height 18
paste input "GC-GAENIALUNIA2"
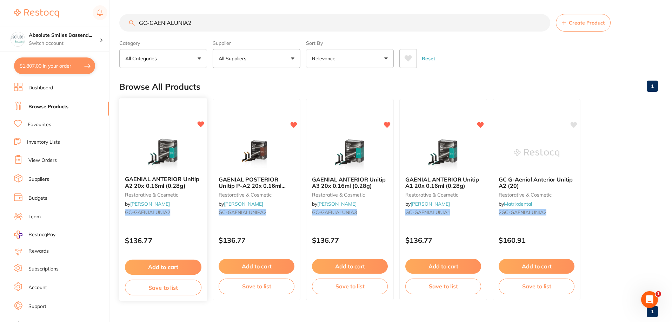
type input "GC-GAENIALUNIA2"
click at [167, 266] on button "Add to cart" at bounding box center [163, 267] width 76 height 15
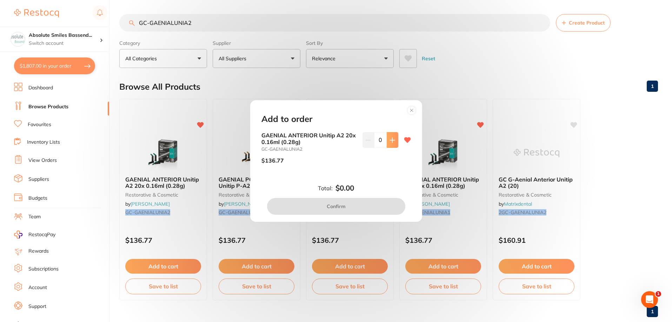
click at [392, 139] on icon at bounding box center [392, 140] width 6 height 6
type input "2"
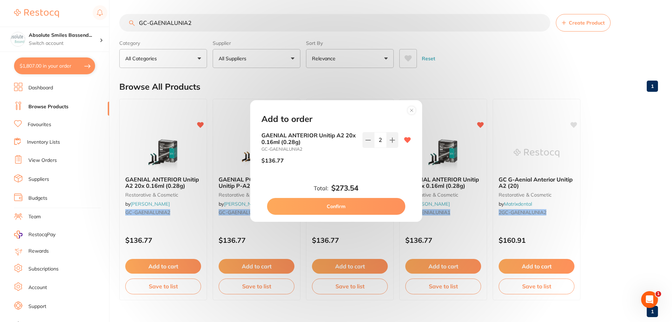
click at [367, 203] on button "Confirm" at bounding box center [336, 206] width 138 height 17
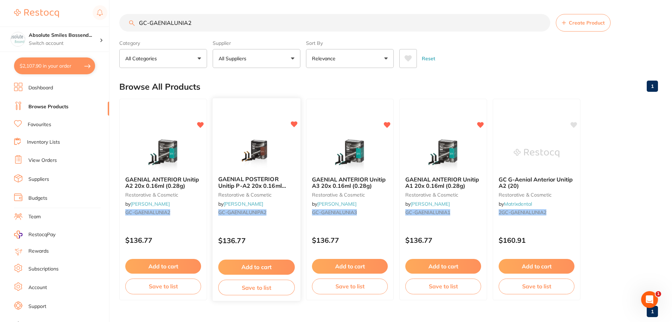
click at [290, 226] on div "GAENIAL POSTERIOR Unitip P-A2 20x 0.16ml (0.28g) restorative & cosmetic by Henr…" at bounding box center [256, 200] width 89 height 204
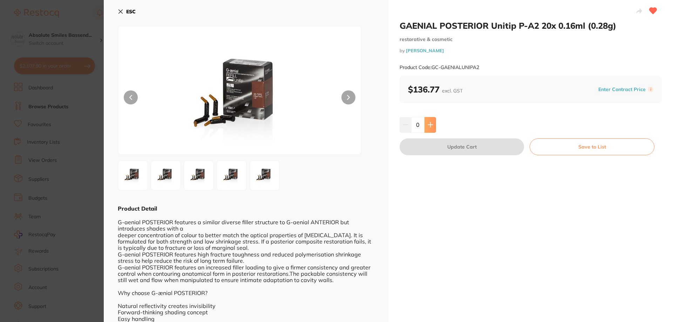
click at [430, 125] on icon at bounding box center [430, 125] width 5 height 5
type input "1"
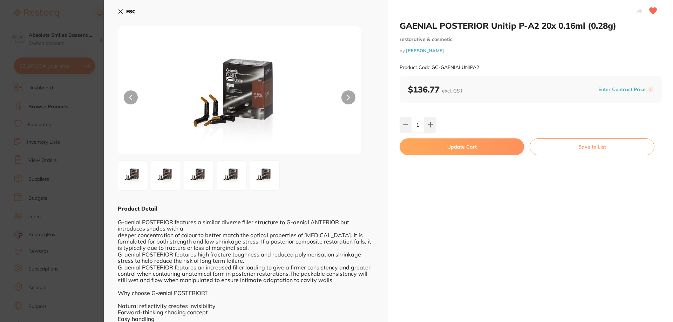
click at [431, 145] on button "Update Cart" at bounding box center [462, 147] width 124 height 17
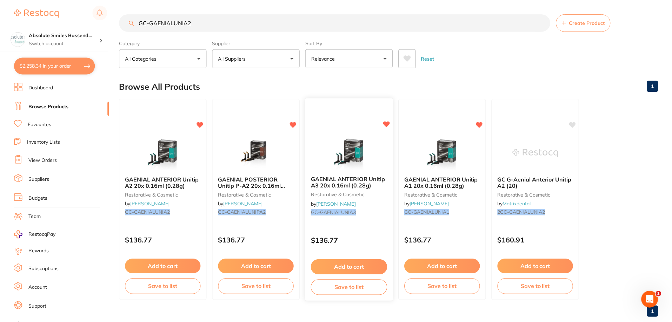
scroll to position [15, 0]
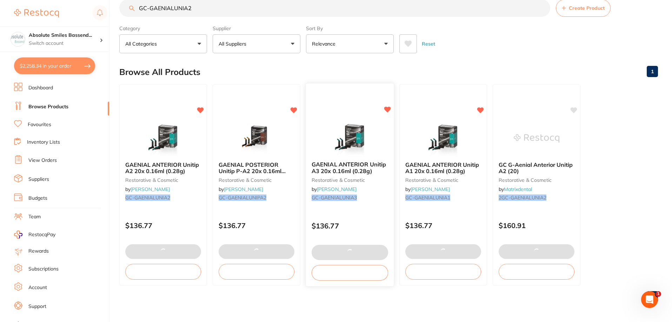
click at [372, 188] on div "GAENIAL ANTERIOR Unitip A3 20x 0.16ml (0.28g) restorative & cosmetic by Henry S…" at bounding box center [350, 183] width 88 height 54
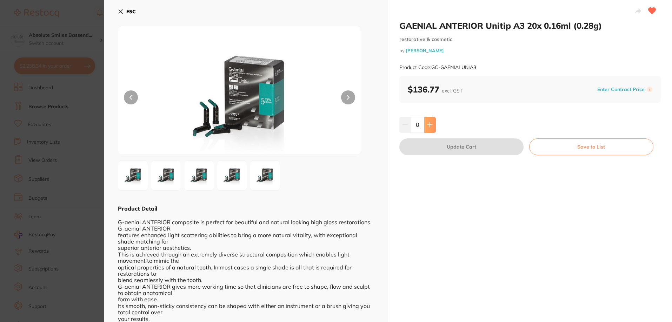
click at [430, 129] on button at bounding box center [430, 124] width 12 height 15
type input "1"
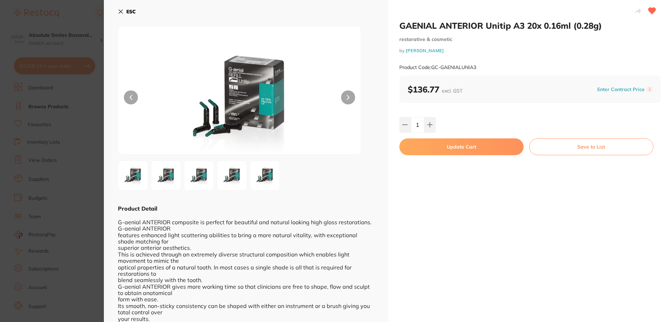
click at [437, 144] on button "Update Cart" at bounding box center [461, 147] width 124 height 17
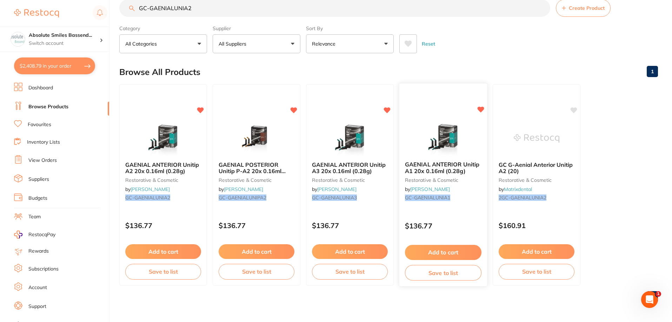
click at [466, 198] on small "GC-GAENIALUNIA1" at bounding box center [443, 198] width 76 height 6
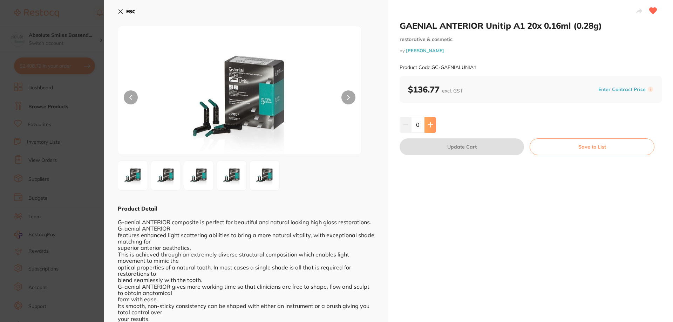
click at [432, 127] on button at bounding box center [431, 124] width 12 height 15
type input "1"
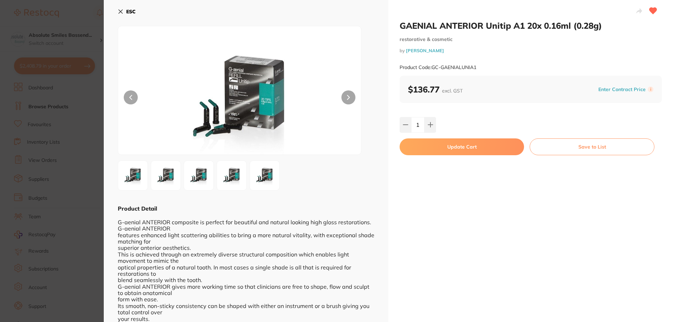
click at [437, 144] on button "Update Cart" at bounding box center [462, 147] width 124 height 17
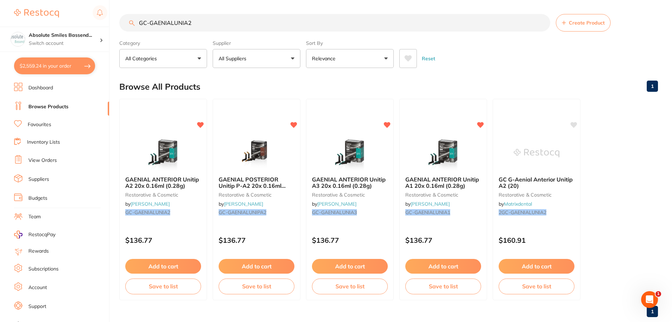
click at [194, 22] on input "GC-GAENIALUNIA2" at bounding box center [334, 23] width 431 height 18
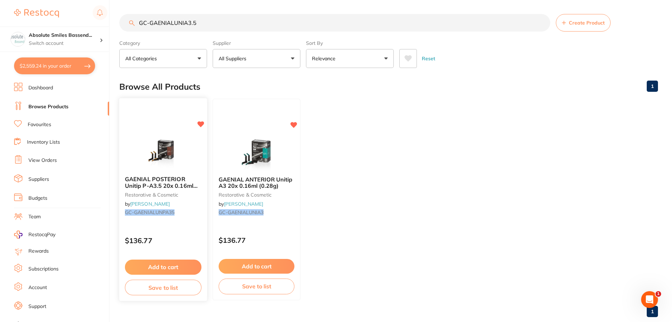
type input "GC-GAENIALUNIA3.5"
click at [183, 231] on div "$136.77" at bounding box center [163, 239] width 88 height 19
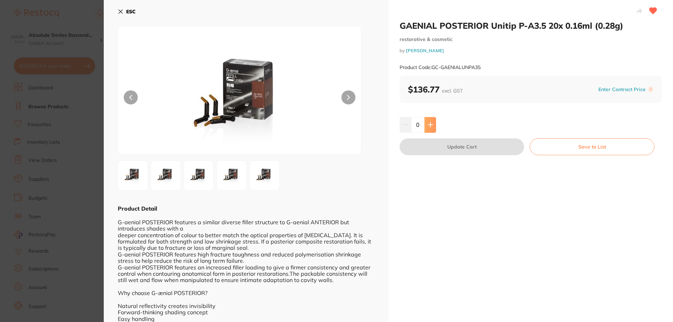
click at [433, 120] on button at bounding box center [431, 124] width 12 height 15
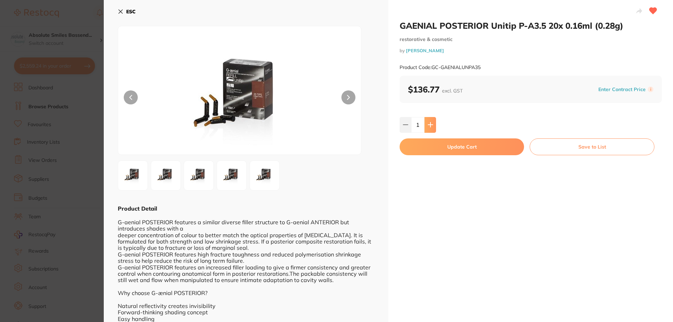
click at [433, 120] on button at bounding box center [431, 124] width 12 height 15
type input "2"
click at [438, 148] on button "Update Cart" at bounding box center [462, 147] width 124 height 17
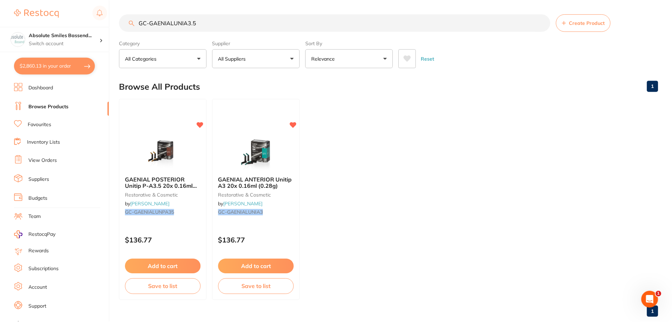
scroll to position [1, 0]
click at [80, 66] on button "$2,860.13 in your order" at bounding box center [54, 66] width 81 height 17
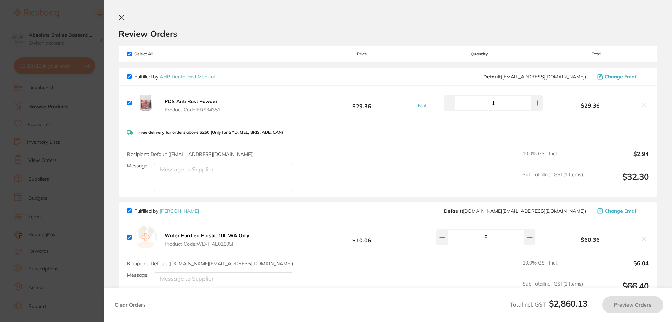
checkbox input "true"
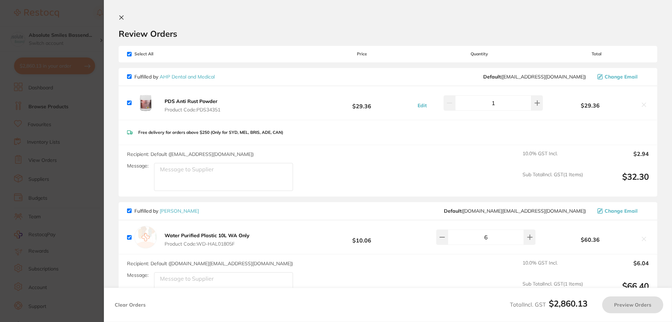
checkbox input "true"
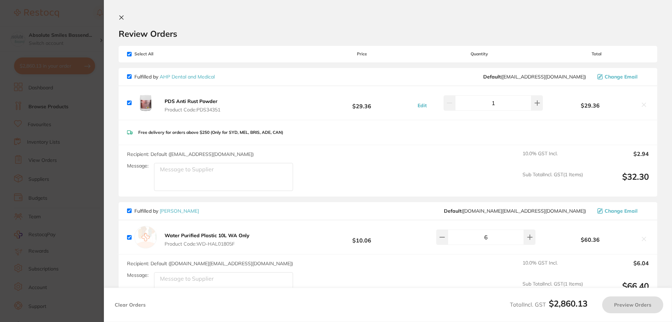
checkbox input "true"
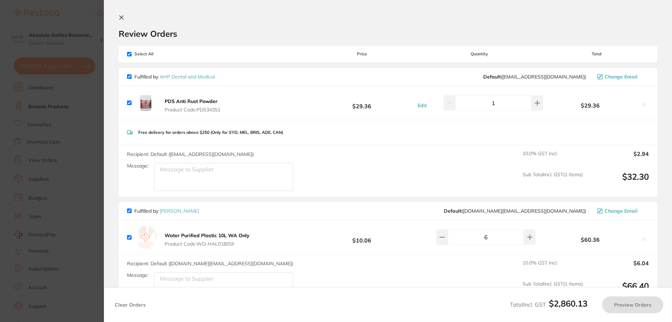
checkbox input "true"
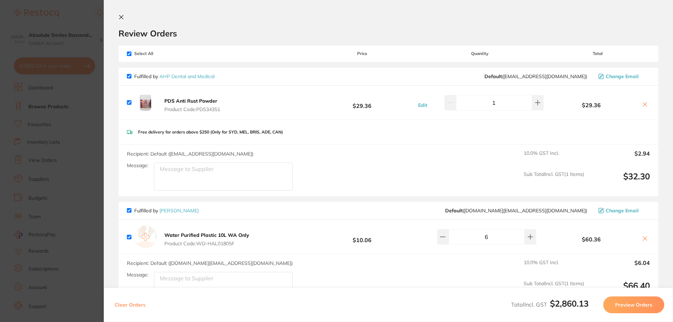
scroll to position [0, 0]
click at [119, 13] on section "Review Orders Your orders are being processed and we will notify you once we ha…" at bounding box center [388, 161] width 569 height 322
click at [122, 21] on div "Review Orders" at bounding box center [389, 27] width 540 height 24
click at [121, 16] on icon at bounding box center [122, 18] width 6 height 6
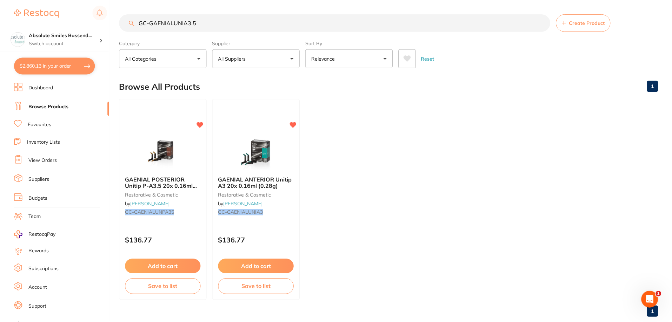
scroll to position [1, 0]
click at [43, 123] on link "Favourites" at bounding box center [39, 124] width 23 height 7
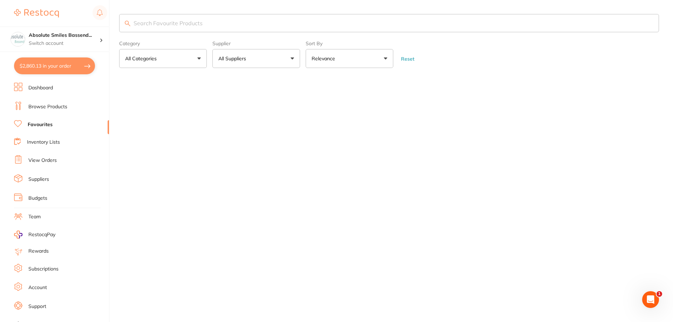
click at [176, 18] on input "search" at bounding box center [389, 23] width 540 height 18
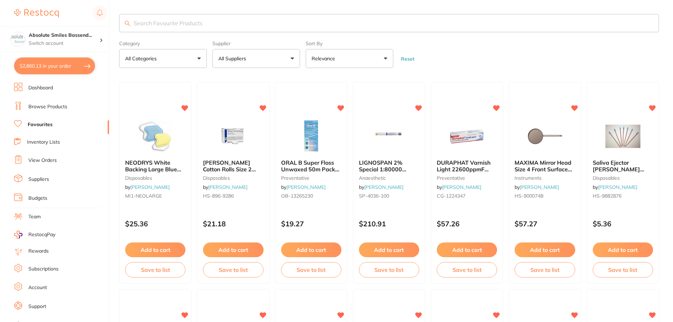
click at [177, 20] on input "search" at bounding box center [389, 23] width 540 height 18
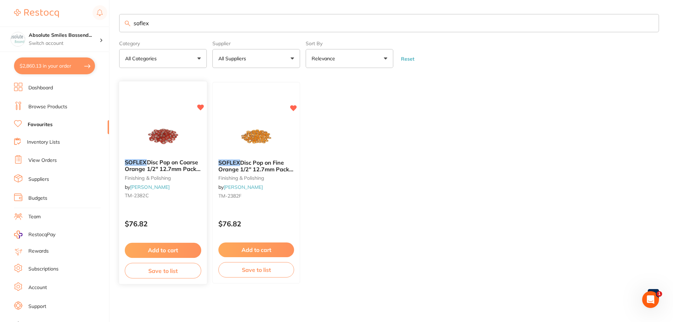
type input "soflex"
click at [181, 199] on div "SOFLEX Disc Pop on Coarse Orange 1/2" 12.7mm Pack of 85 finishing & polishing b…" at bounding box center [163, 181] width 88 height 54
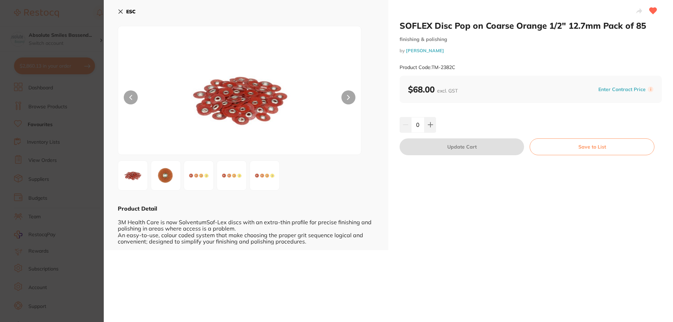
click at [436, 126] on div "0" at bounding box center [531, 124] width 262 height 15
click at [433, 126] on button at bounding box center [431, 124] width 12 height 15
type input "1"
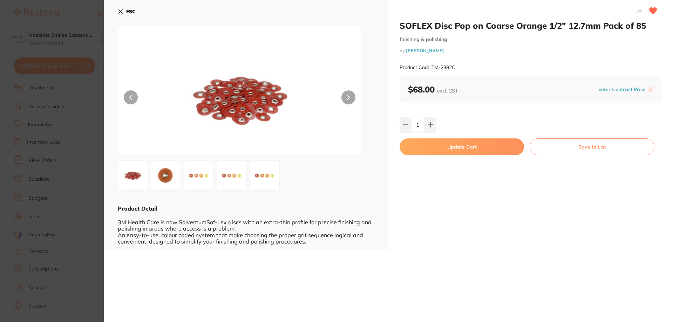
click at [450, 145] on button "Update Cart" at bounding box center [462, 147] width 124 height 17
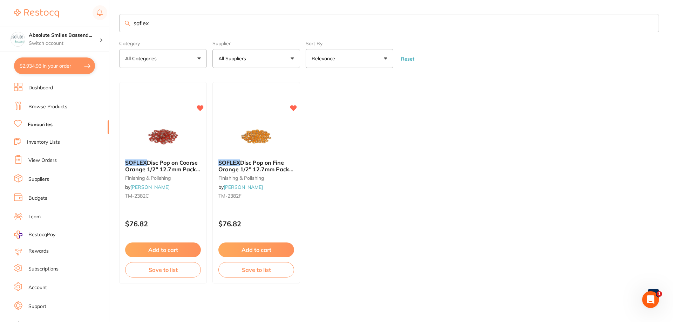
checkbox input "false"
drag, startPoint x: 162, startPoint y: 26, endPoint x: 126, endPoint y: 20, distance: 36.6
click at [125, 21] on div "soflex" at bounding box center [389, 23] width 540 height 18
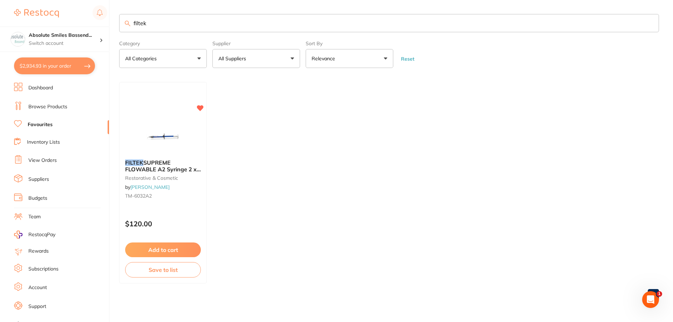
type input "filtek"
drag, startPoint x: 43, startPoint y: 158, endPoint x: 90, endPoint y: 168, distance: 48.4
click at [44, 158] on link "View Orders" at bounding box center [42, 160] width 28 height 7
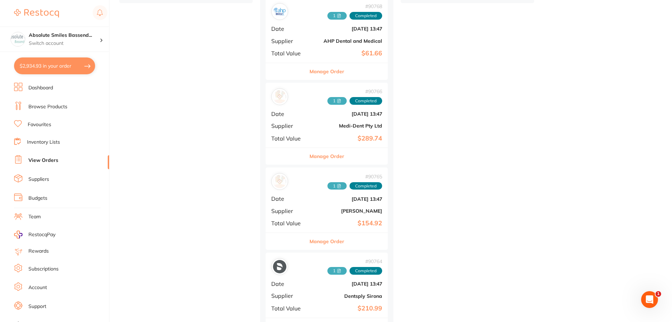
scroll to position [736, 0]
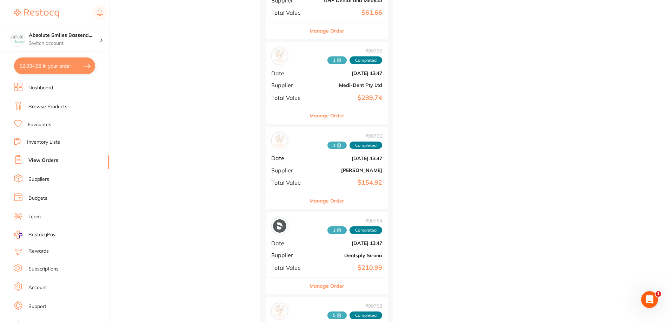
click at [311, 181] on div "# 90765 1 Completed Date Aug 20 2025, 13:47 Supplier Henry Schein Halas Total V…" at bounding box center [326, 159] width 122 height 65
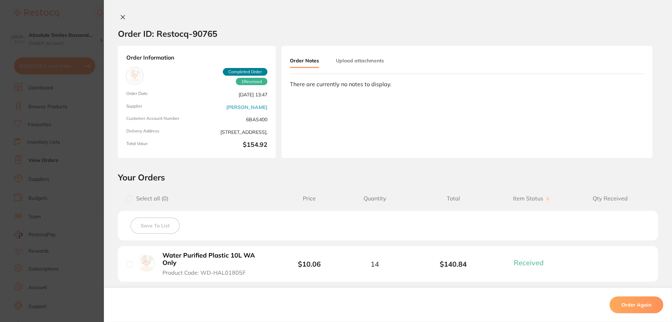
click at [121, 19] on icon at bounding box center [123, 17] width 6 height 6
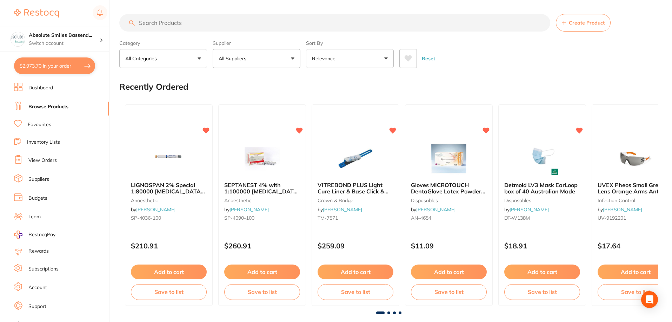
click at [184, 22] on input "search" at bounding box center [334, 23] width 431 height 18
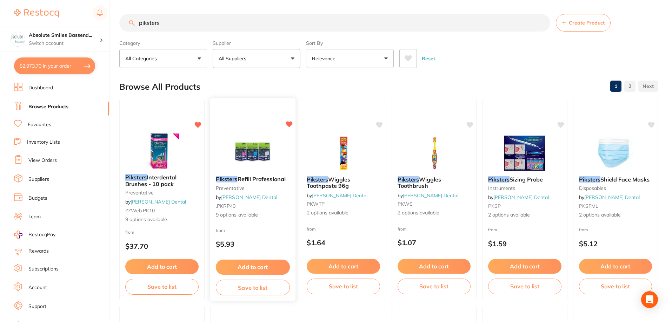
type input "piksters"
click at [266, 210] on div "Piksters Refill Professional preventative by [PERSON_NAME] Dental .PKRP40 9 opt…" at bounding box center [252, 197] width 85 height 54
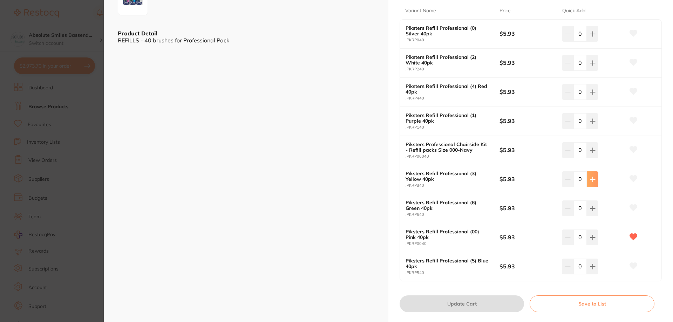
click at [594, 175] on button at bounding box center [593, 178] width 12 height 15
type input "2"
click at [497, 304] on button "Update Cart" at bounding box center [462, 304] width 124 height 17
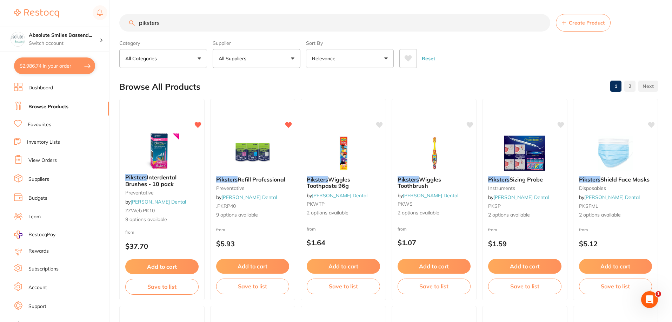
drag, startPoint x: 174, startPoint y: 22, endPoint x: 124, endPoint y: 25, distance: 49.9
click at [124, 25] on input "piksters" at bounding box center [334, 23] width 431 height 18
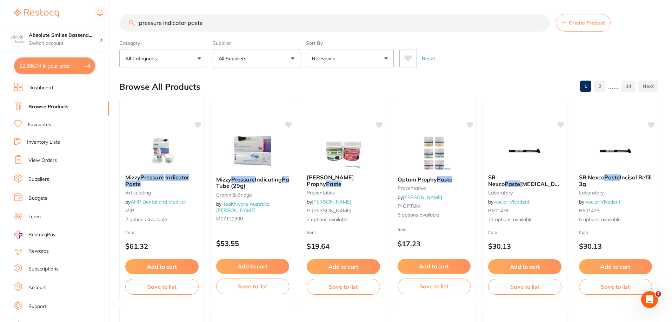
drag, startPoint x: 204, startPoint y: 23, endPoint x: 126, endPoint y: 20, distance: 77.9
click at [126, 20] on input "pressure indicator paste" at bounding box center [334, 23] width 431 height 18
paste input "MZ-7120900"
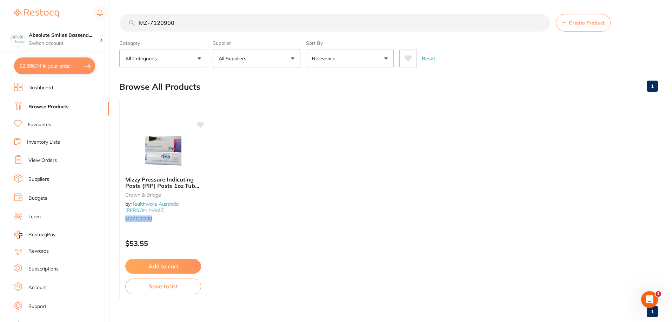
type input "MZ-7120900"
click at [250, 57] on span at bounding box center [250, 58] width 3 height 3
click at [254, 58] on button "All Suppliers" at bounding box center [256, 58] width 88 height 19
drag, startPoint x: 185, startPoint y: 21, endPoint x: 134, endPoint y: 23, distance: 50.6
click at [134, 23] on div "MZ-7120900 Create Product" at bounding box center [388, 23] width 538 height 18
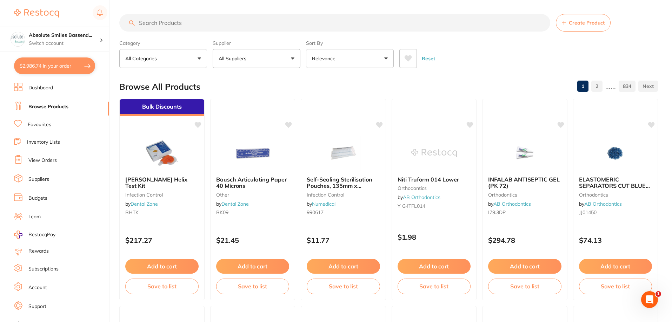
click at [216, 23] on input "search" at bounding box center [334, 23] width 431 height 18
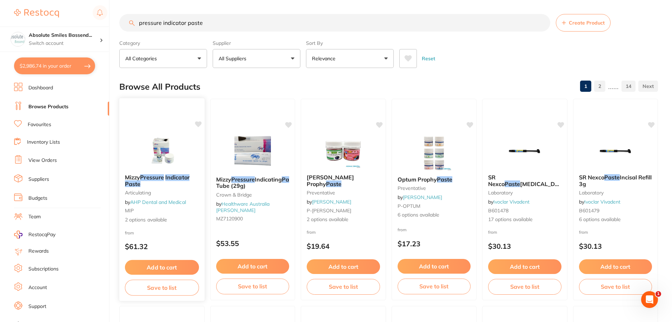
type input "pressure indicator paste"
click at [178, 233] on div "from $61.32" at bounding box center [161, 241] width 85 height 25
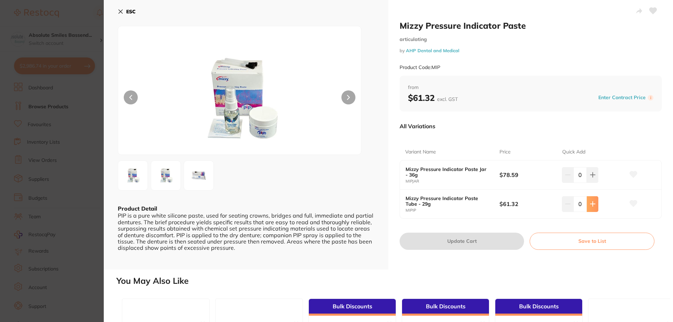
click at [592, 208] on button at bounding box center [593, 203] width 12 height 15
type input "1"
click at [632, 205] on icon at bounding box center [633, 204] width 7 height 6
click at [633, 204] on icon at bounding box center [633, 204] width 7 height 6
click at [474, 241] on button "Update Cart" at bounding box center [462, 241] width 124 height 17
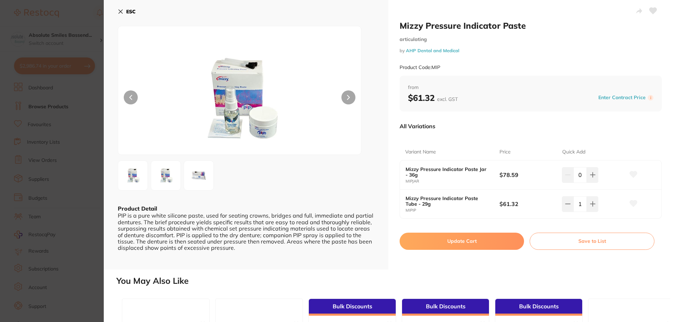
checkbox input "false"
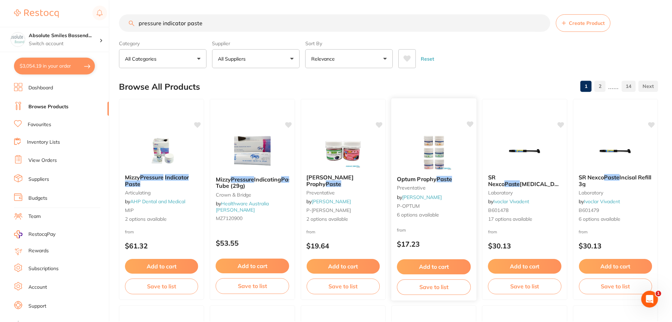
scroll to position [2, 0]
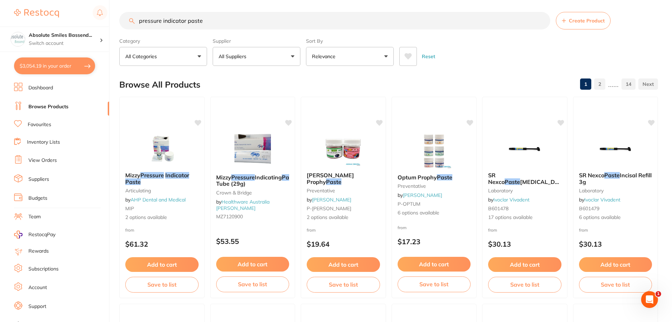
click at [45, 125] on link "Favourites" at bounding box center [39, 124] width 23 height 7
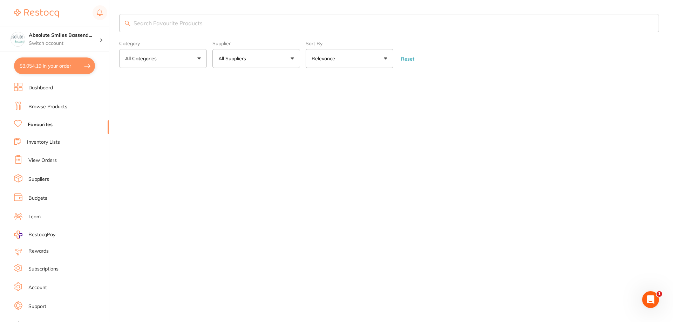
click at [161, 21] on input "search" at bounding box center [389, 23] width 540 height 18
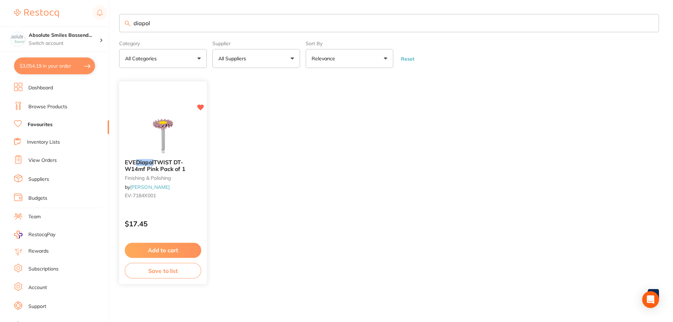
type input "diapol"
click at [187, 251] on button "Add to cart" at bounding box center [163, 250] width 76 height 15
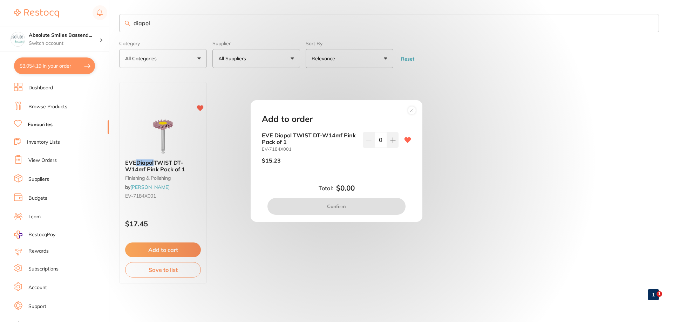
click at [397, 142] on div "EVE Diapol TWIST DT-W14mf Pink Pack of 1 EV-7184X001 $15.23 0" at bounding box center [336, 150] width 149 height 37
click at [394, 142] on button at bounding box center [393, 139] width 12 height 15
type input "1"
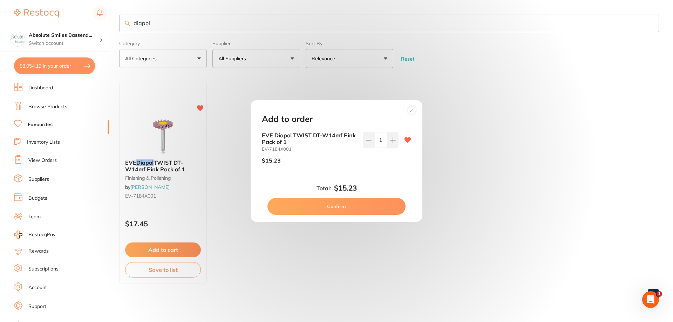
click at [367, 208] on button "Confirm" at bounding box center [337, 206] width 138 height 17
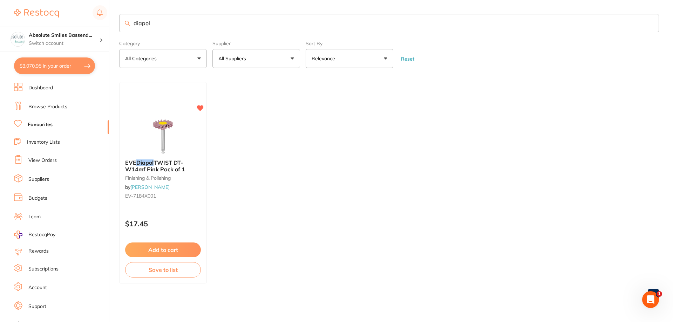
click at [56, 105] on link "Browse Products" at bounding box center [47, 106] width 39 height 7
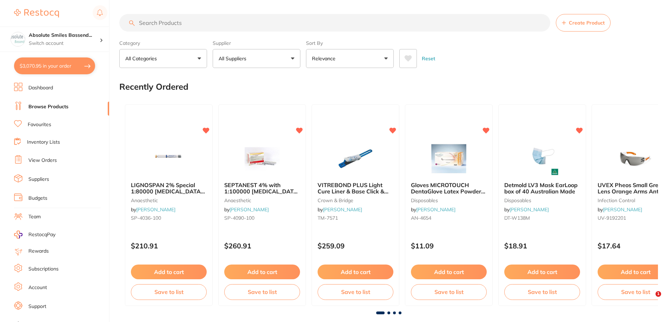
click at [171, 21] on input "search" at bounding box center [334, 23] width 431 height 18
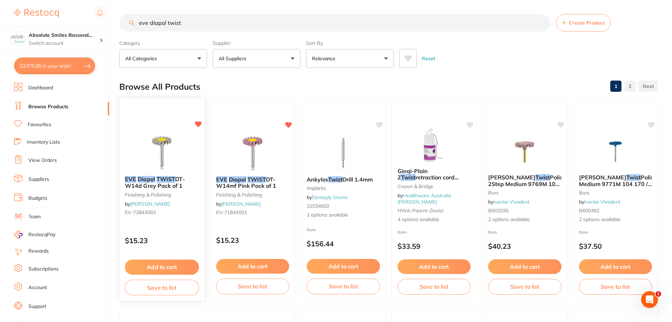
type input "eve diapol twist"
click at [175, 264] on button "Add to cart" at bounding box center [162, 267] width 74 height 15
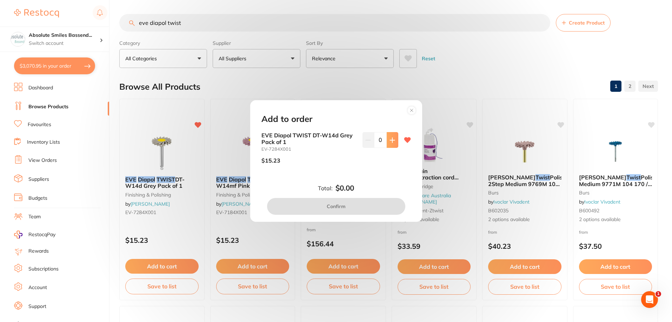
click at [386, 142] on button at bounding box center [392, 139] width 12 height 15
type input "1"
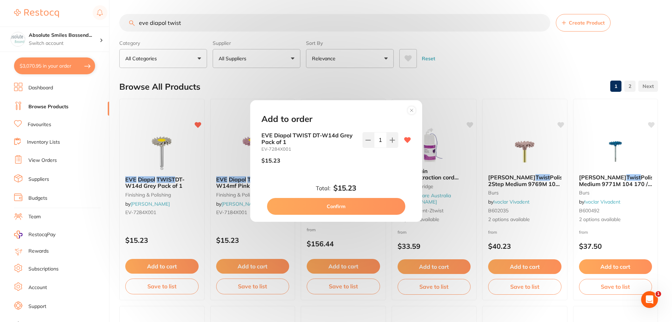
click at [356, 203] on button "Confirm" at bounding box center [336, 206] width 138 height 17
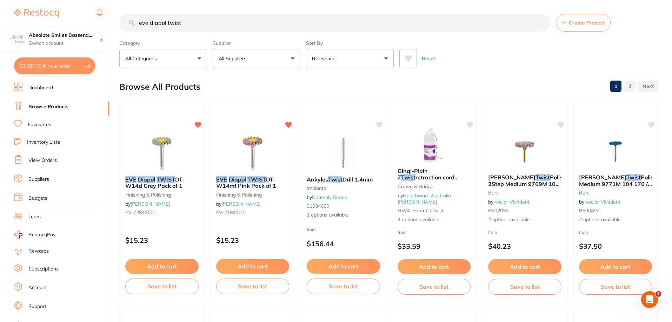
click at [76, 70] on button "$3,087.70 in your order" at bounding box center [54, 66] width 81 height 17
checkbox input "true"
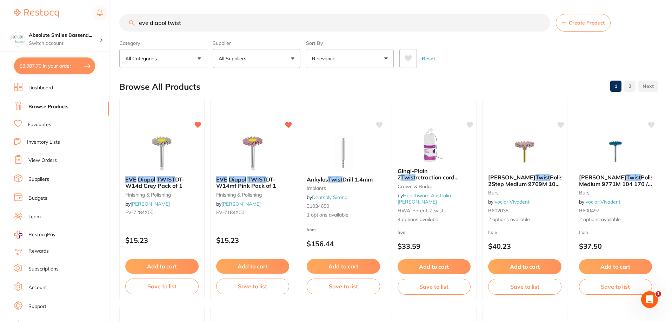
checkbox input "true"
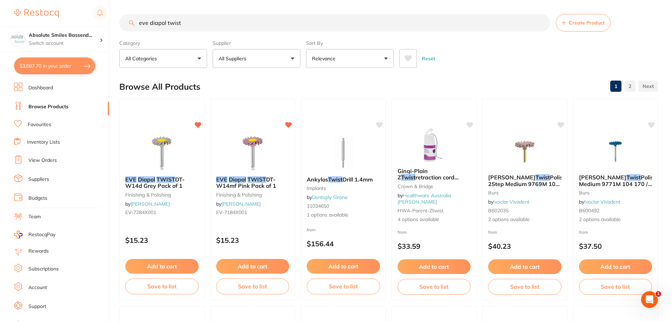
checkbox input "true"
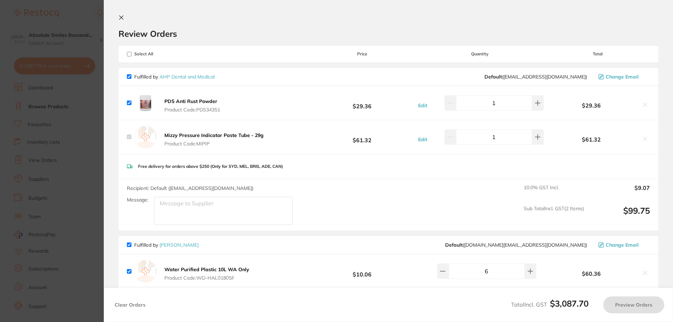
checkbox input "true"
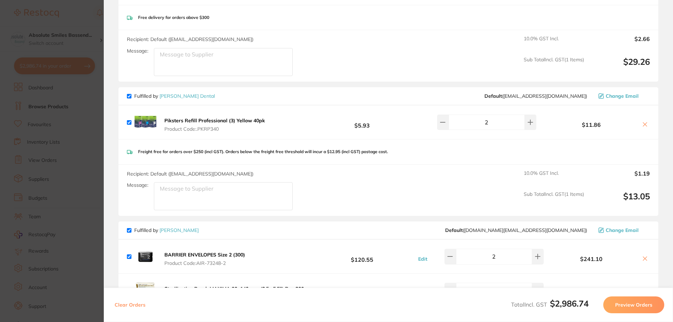
scroll to position [281, 0]
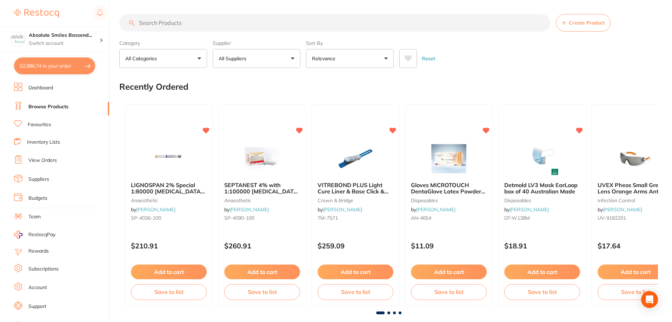
click at [71, 65] on button "$2,986.74 in your order" at bounding box center [54, 66] width 81 height 17
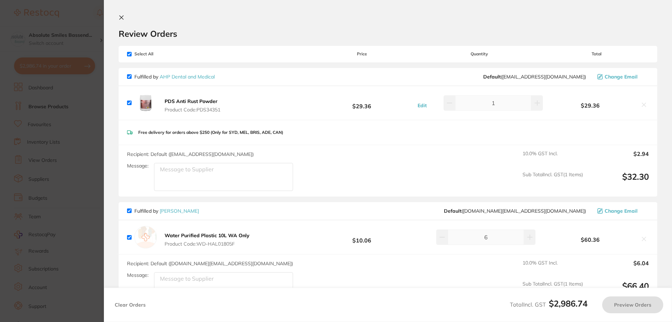
checkbox input "true"
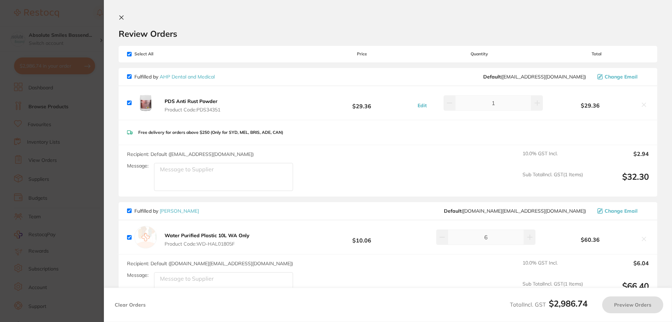
checkbox input "true"
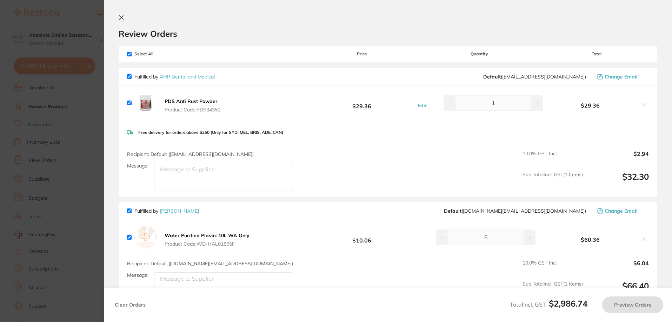
checkbox input "true"
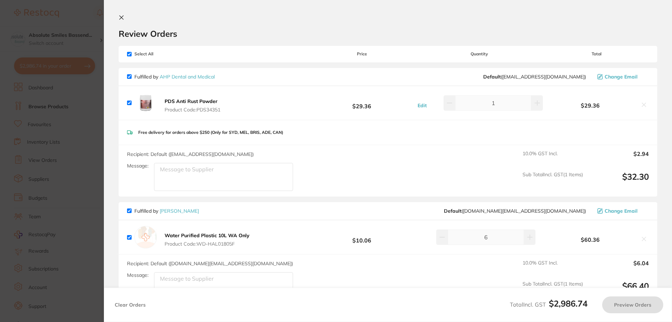
checkbox input "true"
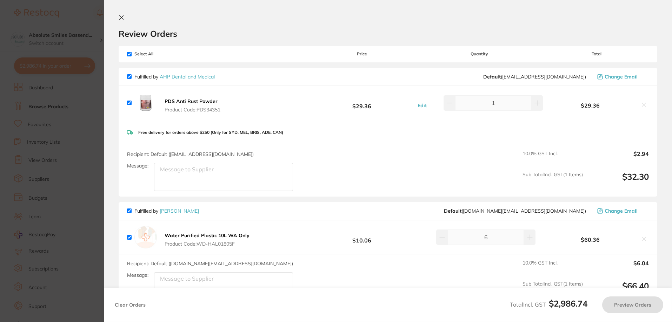
checkbox input "true"
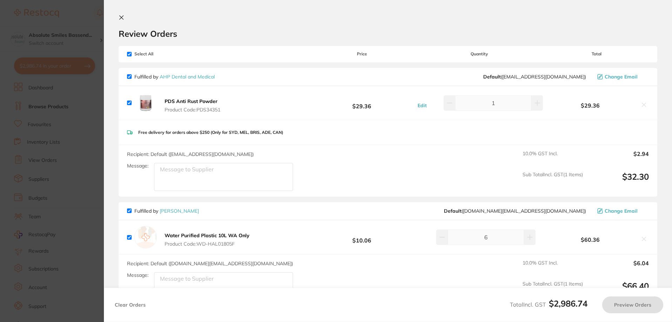
checkbox input "true"
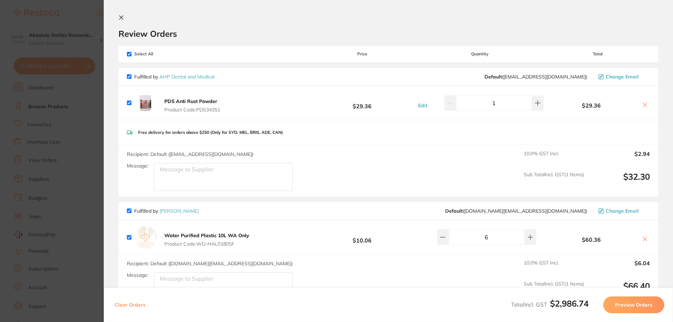
click at [120, 16] on icon at bounding box center [122, 18] width 4 height 4
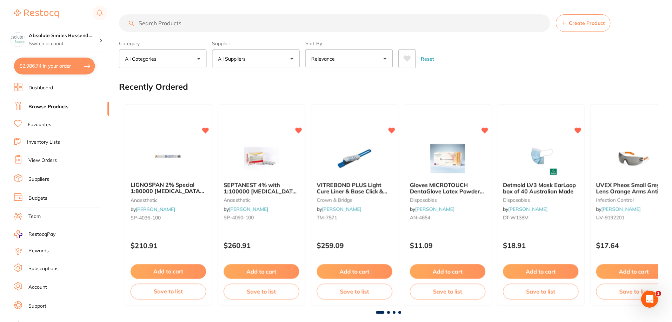
scroll to position [2, 0]
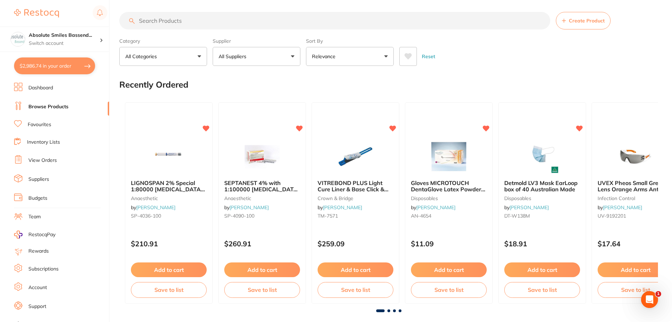
click at [45, 124] on link "Favourites" at bounding box center [39, 124] width 23 height 7
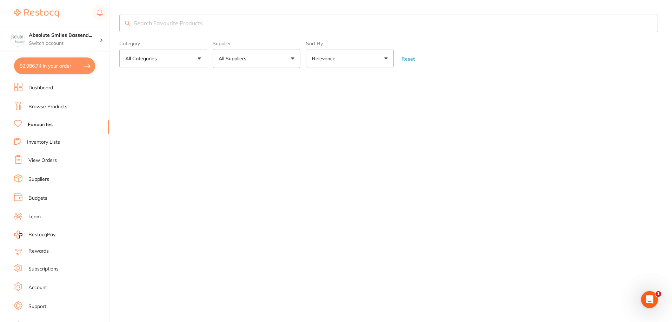
click at [184, 25] on input "search" at bounding box center [388, 23] width 538 height 18
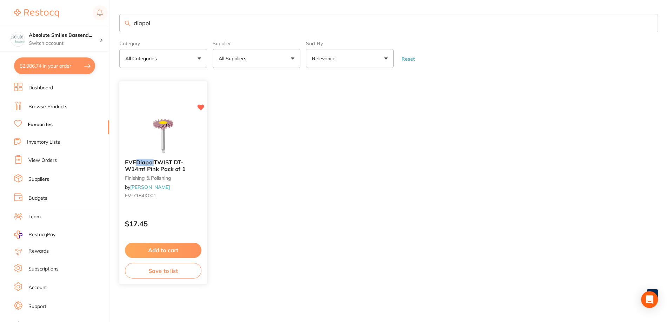
type input "diapol"
click at [180, 249] on button "Add to cart" at bounding box center [163, 250] width 76 height 15
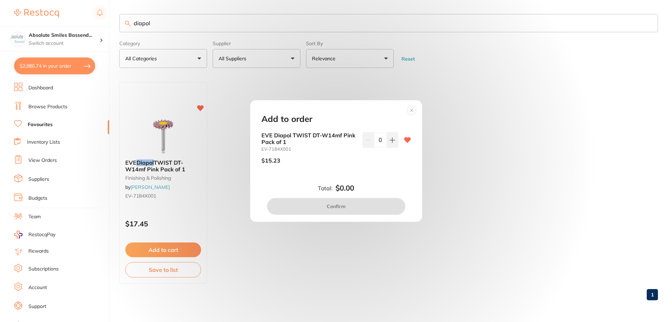
click at [404, 135] on div at bounding box center [407, 150] width 7 height 37
click at [396, 139] on div "EVE Diapol TWIST DT-W14mf Pink Pack of 1 EV-7184X001 $15.23 0" at bounding box center [335, 150] width 149 height 37
click at [392, 138] on icon at bounding box center [393, 140] width 6 height 6
type input "1"
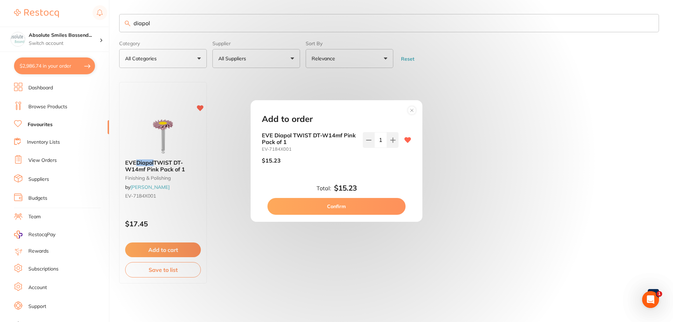
click at [342, 204] on button "Confirm" at bounding box center [337, 206] width 138 height 17
checkbox input "false"
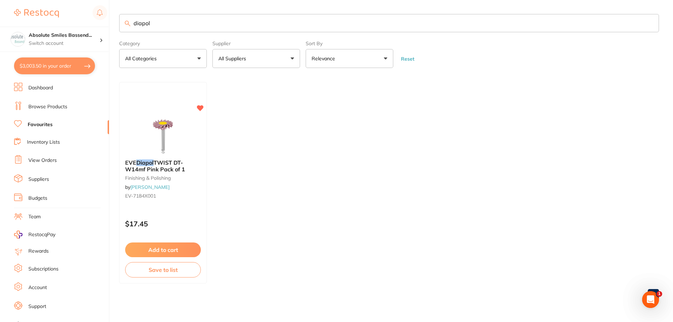
click at [50, 64] on button "$3,003.50 in your order" at bounding box center [54, 66] width 81 height 17
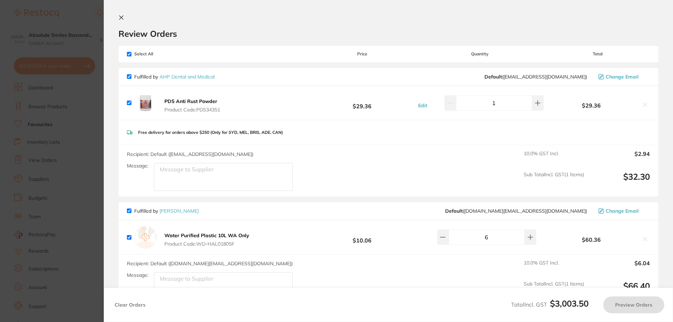
checkbox input "true"
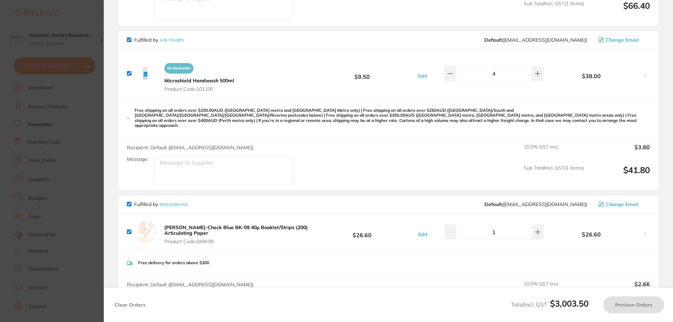
checkbox input "true"
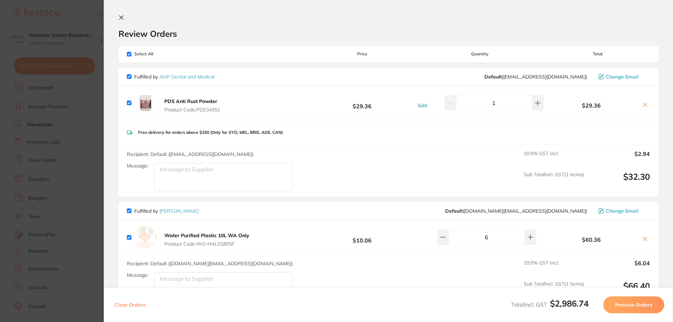
click at [120, 16] on icon at bounding box center [122, 18] width 4 height 4
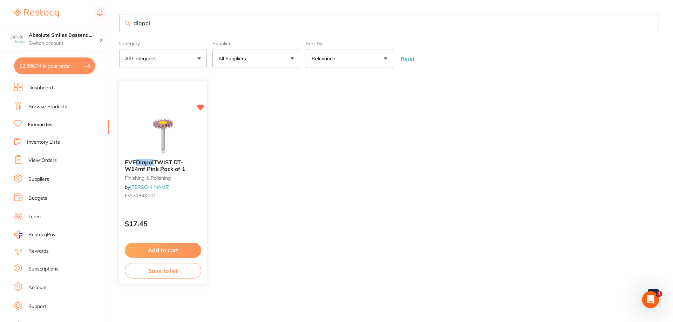
click at [182, 251] on button "Add to cart" at bounding box center [163, 250] width 76 height 15
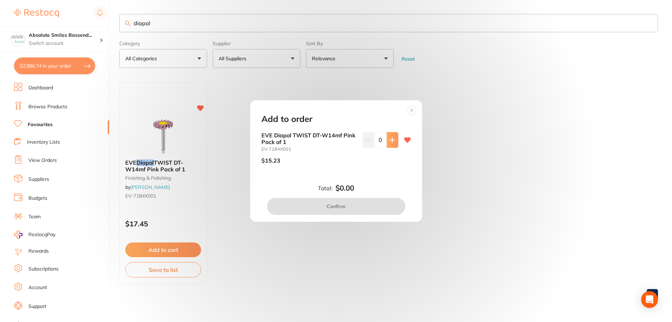
click at [391, 140] on icon at bounding box center [392, 140] width 5 height 5
type input "1"
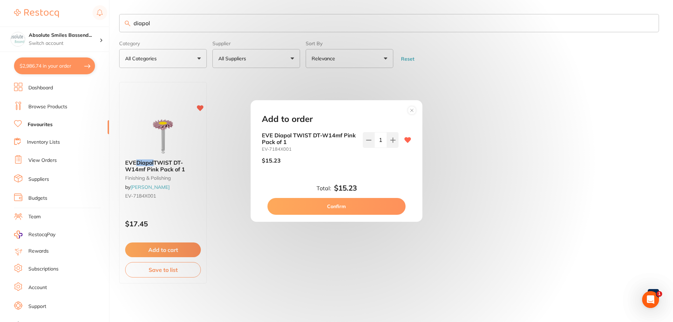
click at [342, 205] on button "Confirm" at bounding box center [337, 206] width 138 height 17
checkbox input "false"
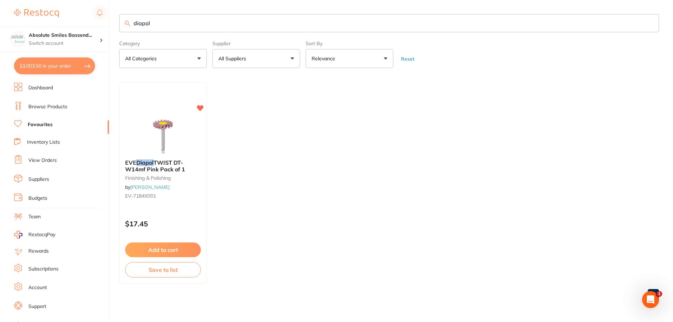
click at [74, 65] on button "$3,003.50 in your order" at bounding box center [54, 66] width 81 height 17
checkbox input "true"
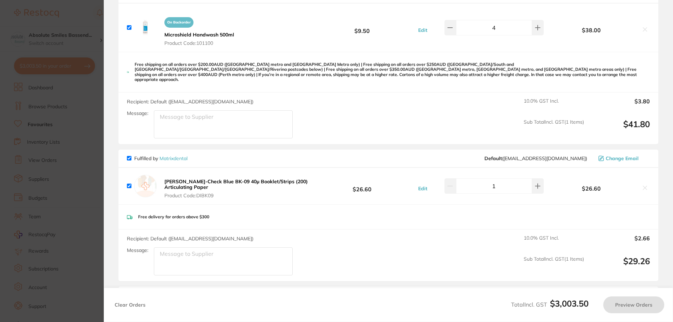
checkbox input "true"
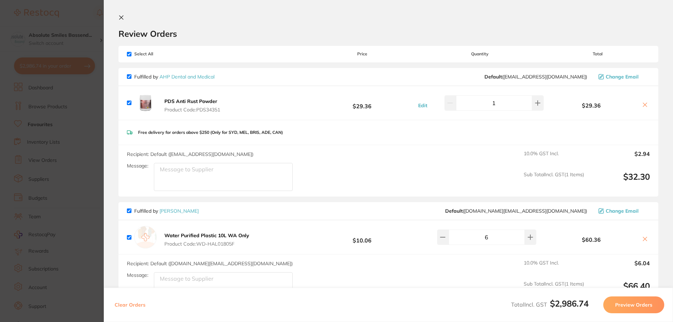
click at [120, 16] on icon at bounding box center [122, 18] width 6 height 6
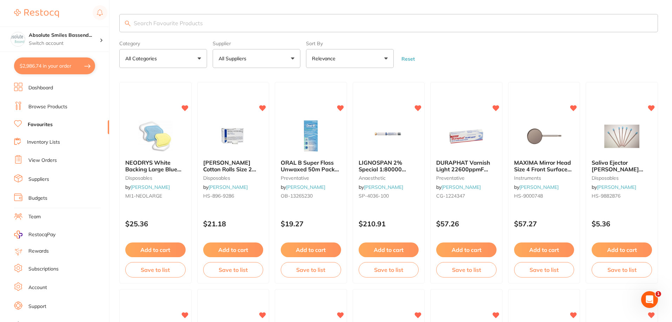
click at [72, 66] on button "$2,986.74 in your order" at bounding box center [54, 66] width 81 height 17
checkbox input "true"
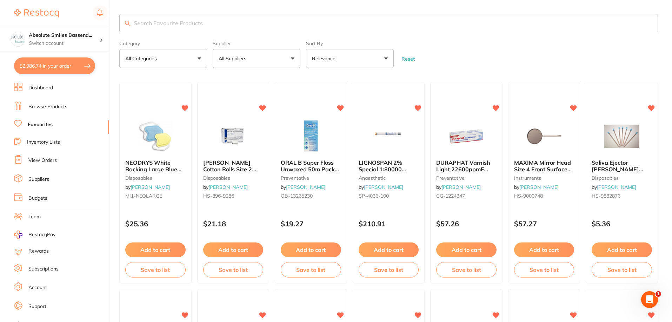
checkbox input "true"
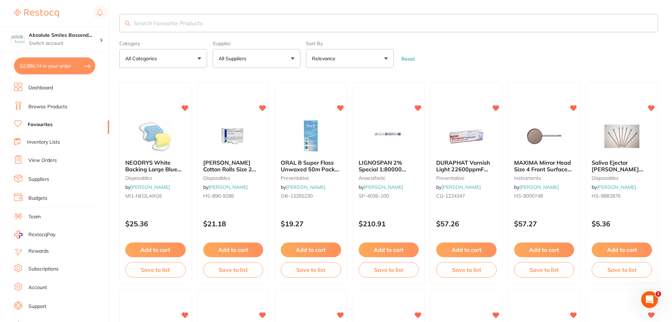
checkbox input "true"
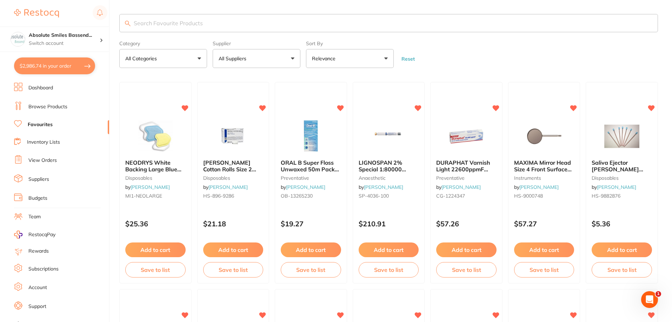
checkbox input "true"
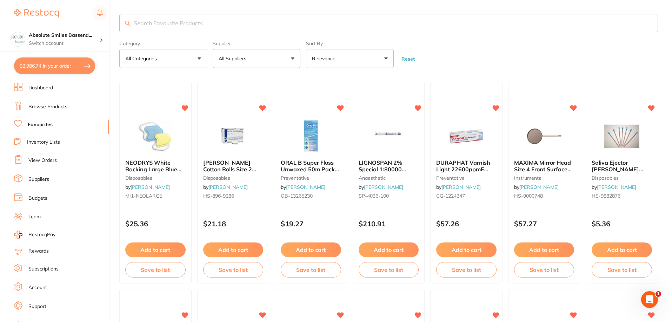
checkbox input "true"
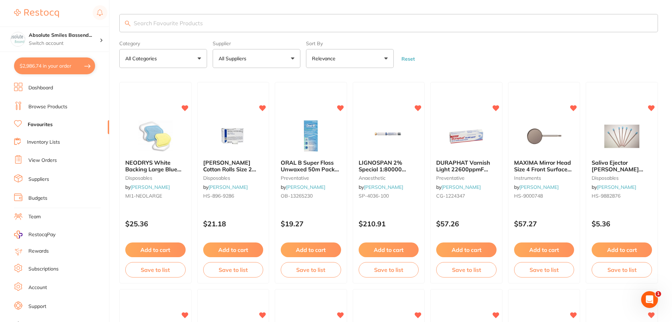
checkbox input "true"
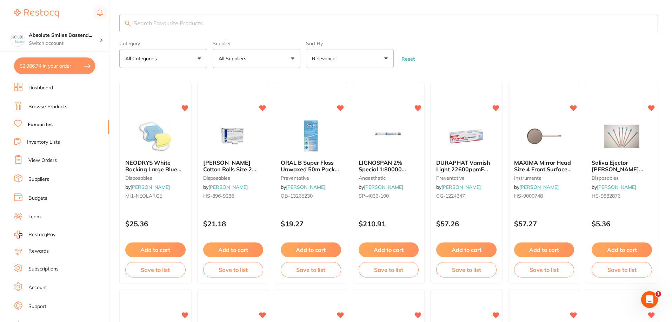
checkbox input "true"
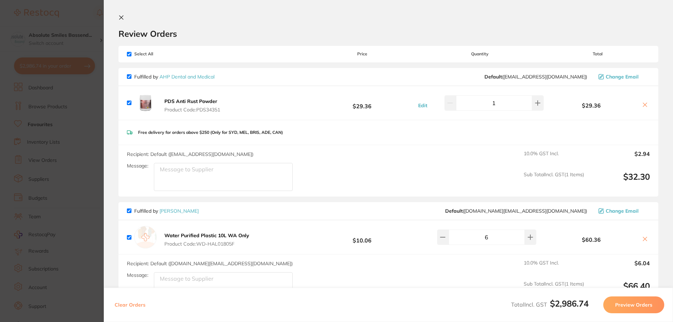
click at [123, 16] on icon at bounding box center [122, 18] width 4 height 4
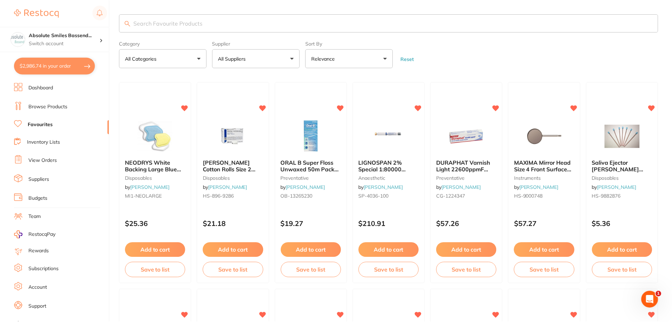
scroll to position [2, 0]
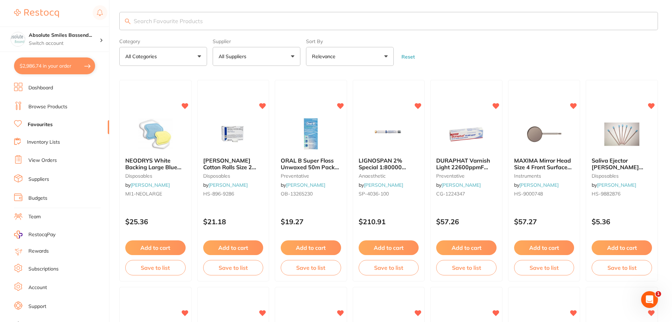
click at [164, 21] on input "search" at bounding box center [388, 21] width 538 height 18
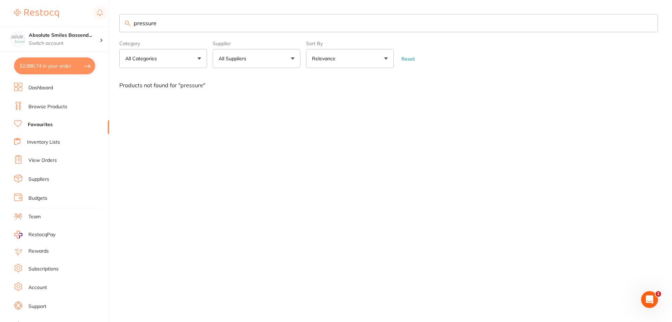
scroll to position [0, 0]
type input "pressure"
click at [52, 104] on link "Browse Products" at bounding box center [47, 106] width 39 height 7
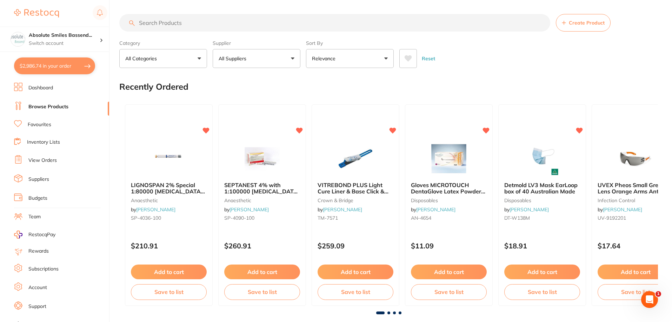
click at [159, 22] on input "search" at bounding box center [334, 23] width 431 height 18
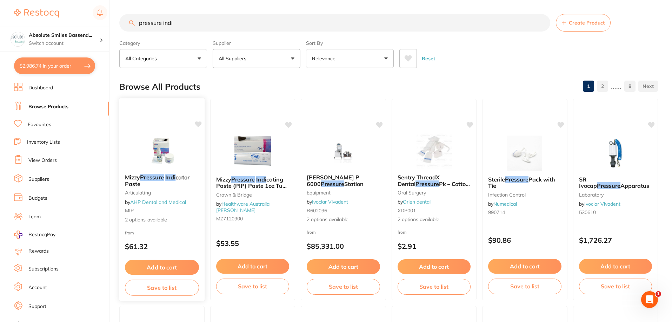
type input "pressure indi"
click at [156, 263] on button "Add to cart" at bounding box center [162, 267] width 74 height 15
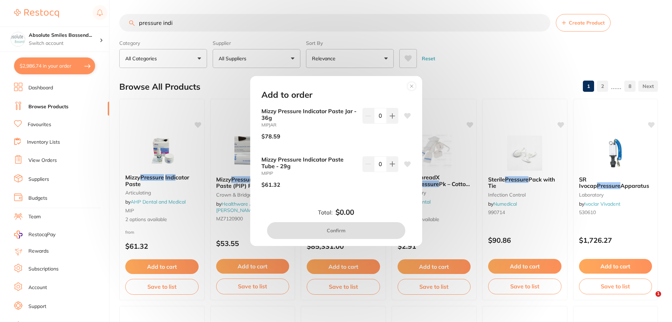
click at [406, 166] on icon at bounding box center [407, 165] width 7 height 6
click at [389, 166] on icon at bounding box center [392, 164] width 6 height 6
type input "1"
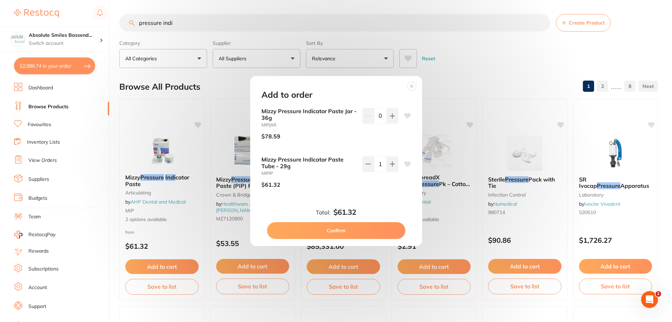
click at [332, 230] on button "Confirm" at bounding box center [336, 230] width 138 height 17
checkbox input "false"
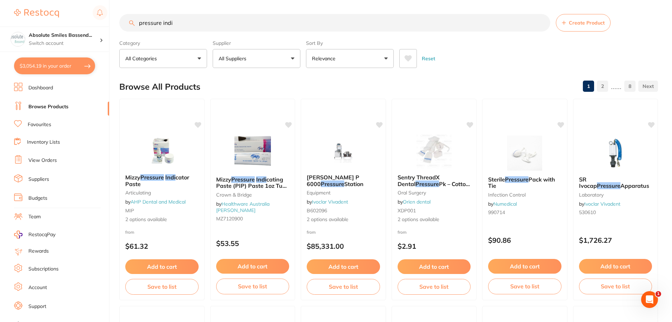
click at [85, 65] on button "$3,054.19 in your order" at bounding box center [54, 66] width 81 height 17
checkbox input "true"
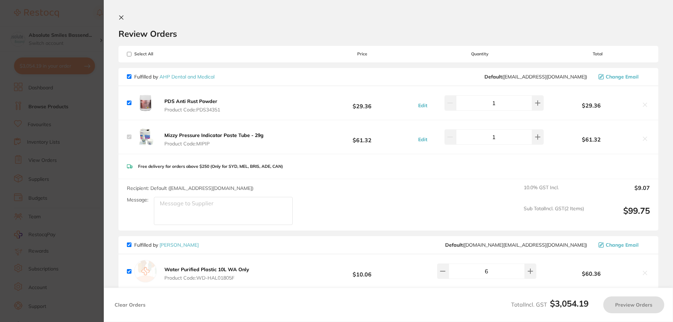
checkbox input "true"
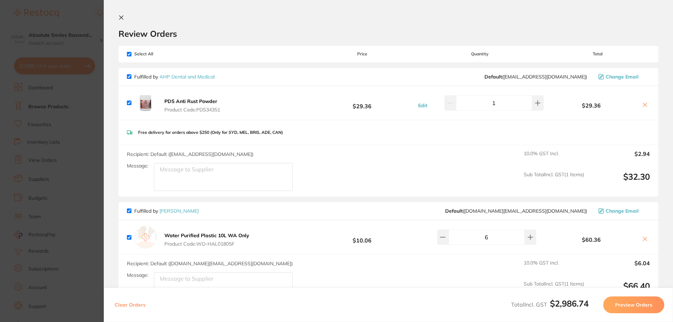
click at [122, 16] on icon at bounding box center [122, 18] width 4 height 4
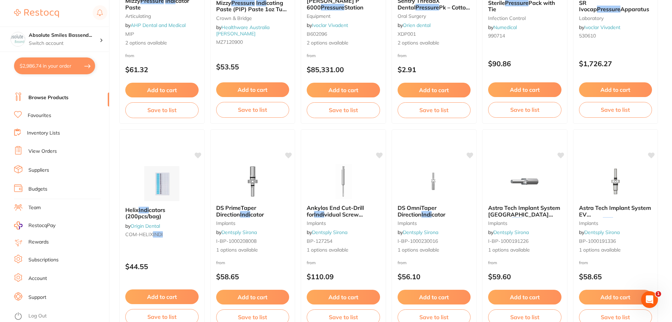
scroll to position [177, 0]
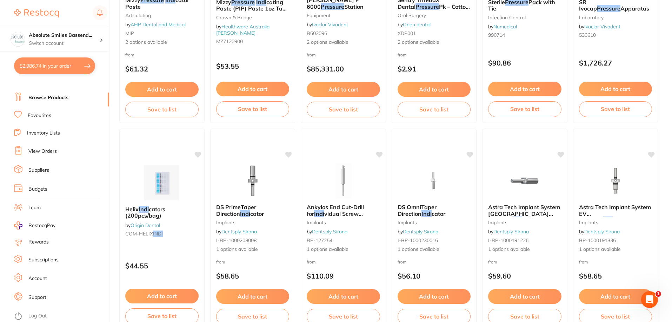
click at [38, 313] on link "Log Out" at bounding box center [37, 316] width 18 height 7
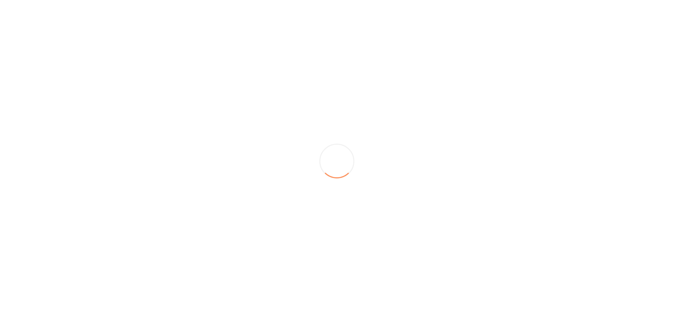
scroll to position [0, 0]
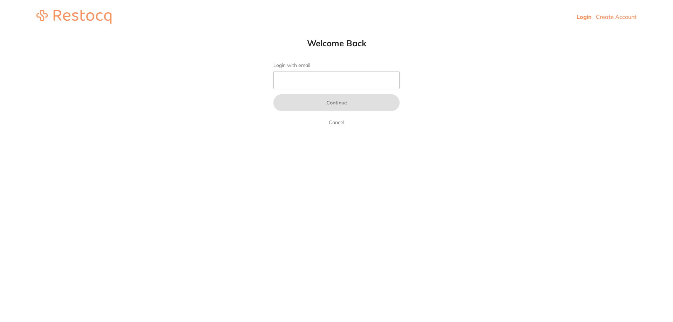
type input "b@[DOMAIN_NAME]"
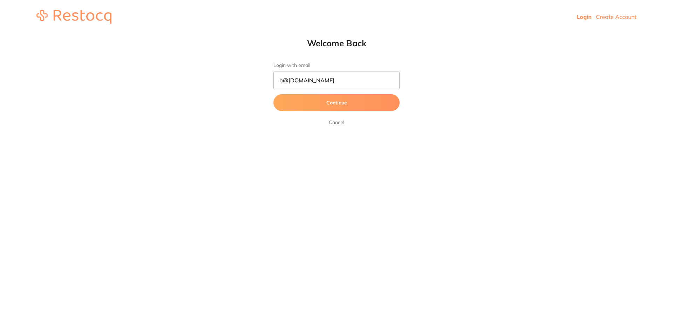
click at [333, 100] on button "Continue" at bounding box center [337, 102] width 126 height 17
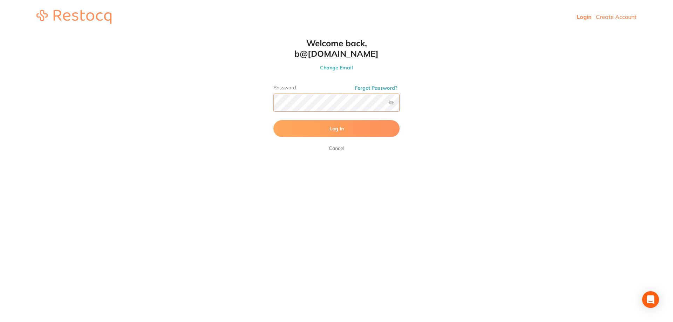
click at [274, 120] on button "Log In" at bounding box center [337, 128] width 126 height 17
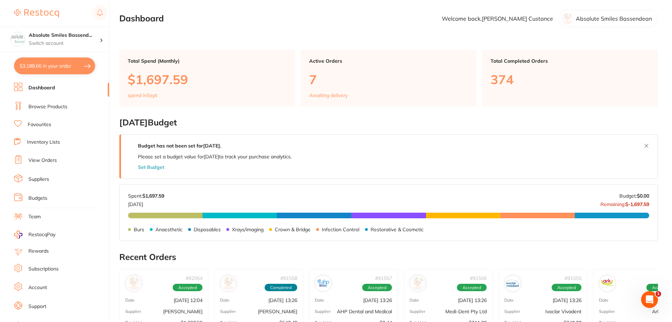
click at [81, 65] on button "$3,188.66 in your order" at bounding box center [54, 66] width 81 height 17
checkbox input "true"
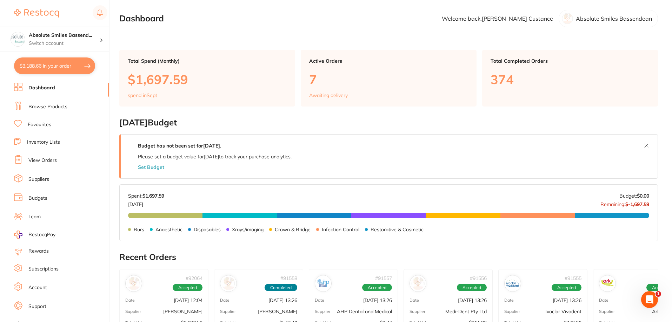
checkbox input "true"
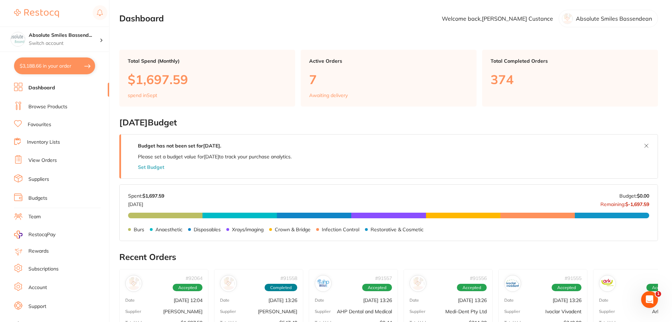
checkbox input "true"
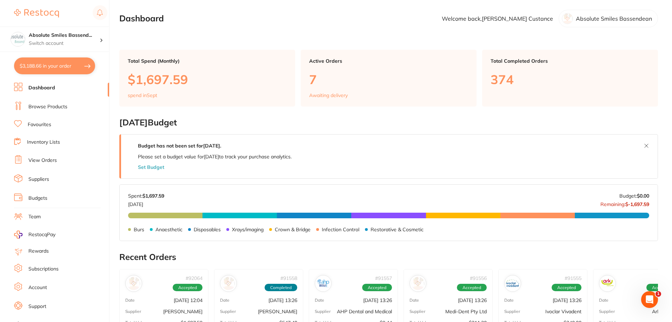
checkbox input "true"
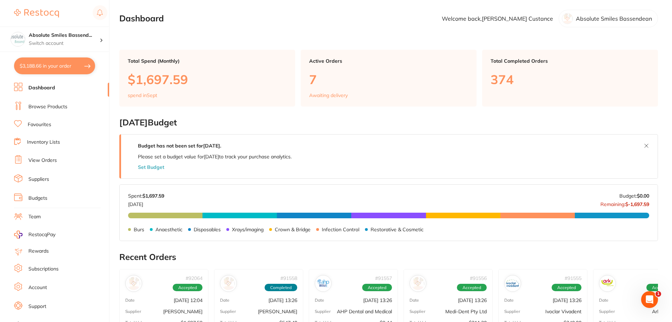
checkbox input "true"
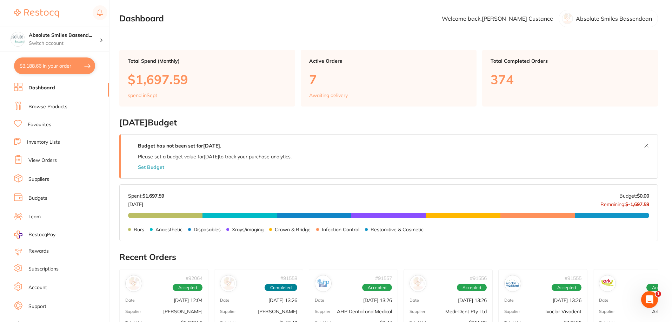
checkbox input "true"
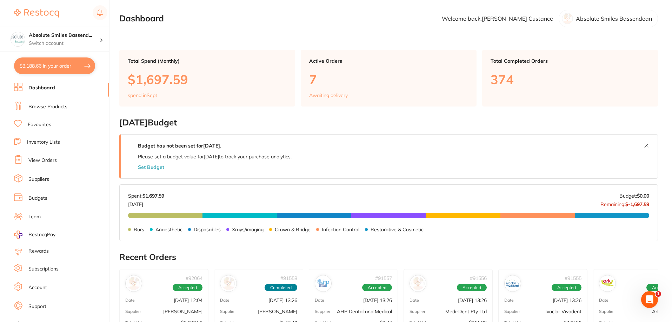
checkbox input "true"
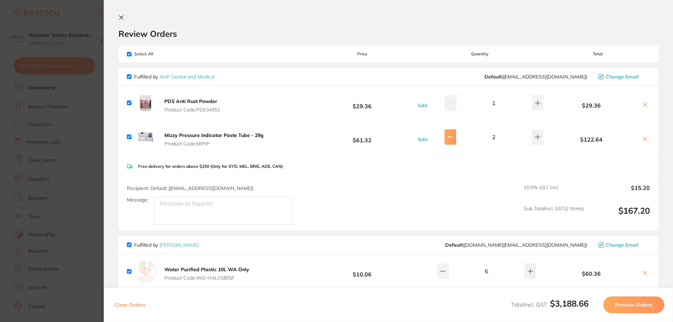
click at [453, 139] on icon at bounding box center [450, 137] width 6 height 6
type input "1"
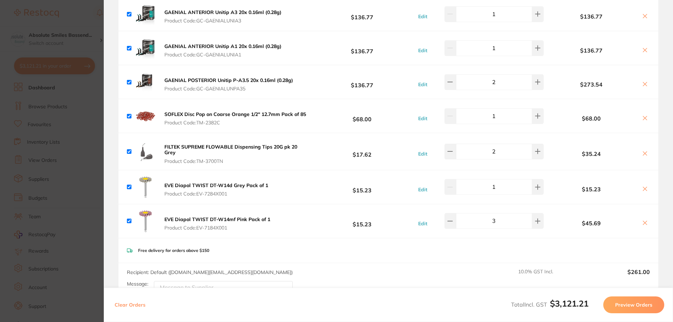
scroll to position [1262, 0]
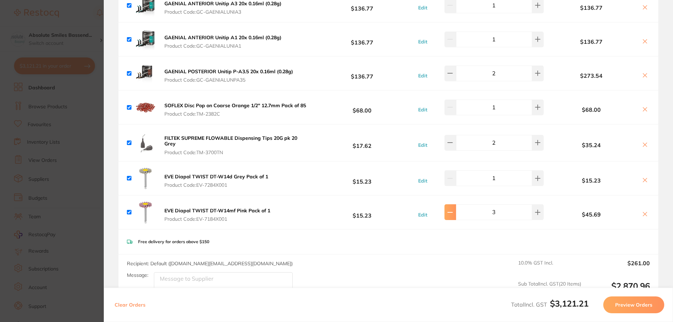
click at [456, 207] on button at bounding box center [451, 211] width 12 height 15
click at [453, 210] on icon at bounding box center [450, 213] width 6 height 6
type input "1"
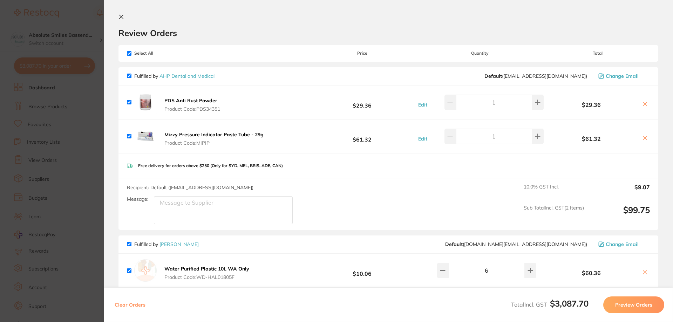
scroll to position [0, 0]
click at [123, 16] on icon at bounding box center [122, 18] width 6 height 6
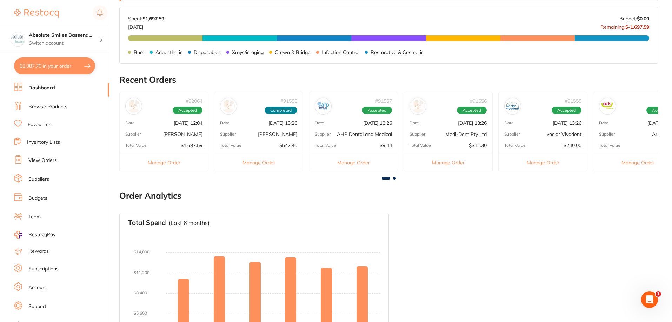
click at [48, 125] on link "Favourites" at bounding box center [39, 124] width 23 height 7
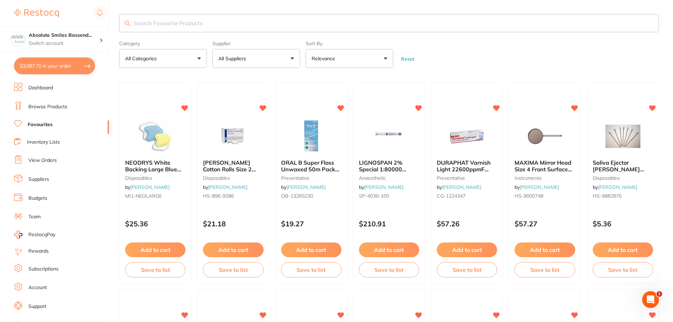
click at [181, 21] on input "search" at bounding box center [389, 23] width 540 height 18
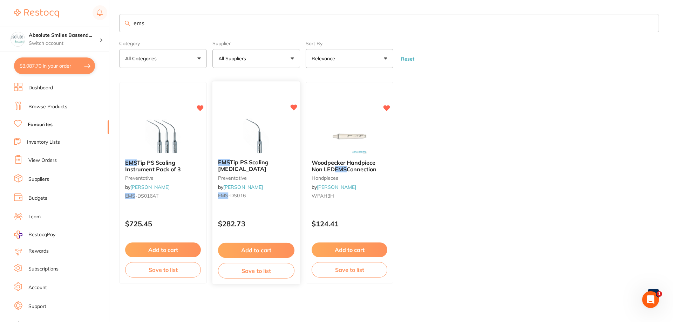
type input "ems"
click at [269, 224] on p "$282.73" at bounding box center [256, 224] width 76 height 8
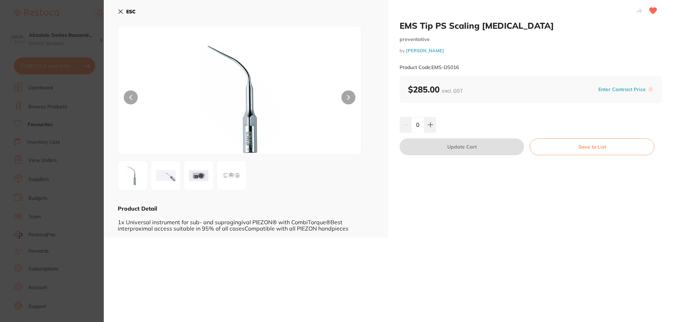
click at [130, 12] on b "ESC" at bounding box center [130, 11] width 9 height 6
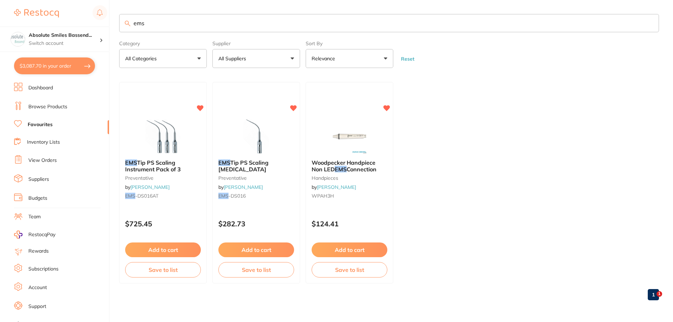
click at [54, 109] on link "Browse Products" at bounding box center [47, 106] width 39 height 7
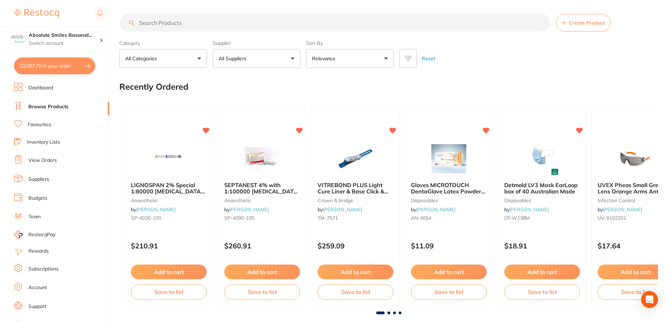
click at [165, 19] on input "search" at bounding box center [334, 23] width 431 height 18
type input "wppp1"
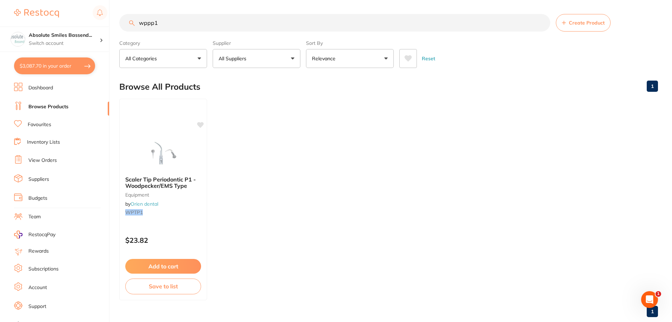
drag, startPoint x: 176, startPoint y: 23, endPoint x: 128, endPoint y: 25, distance: 47.7
click at [128, 25] on input "wppp1" at bounding box center [334, 23] width 431 height 18
click at [229, 55] on button "All Suppliers" at bounding box center [256, 58] width 88 height 19
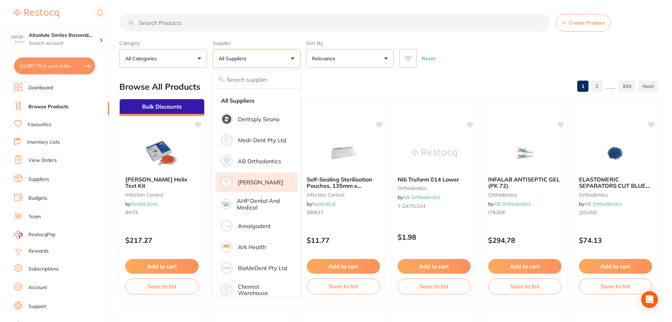
click at [250, 182] on p "Adam Dental" at bounding box center [260, 182] width 45 height 6
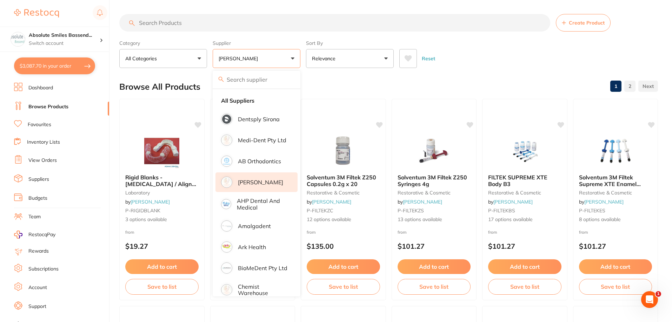
click at [194, 21] on input "search" at bounding box center [334, 23] width 431 height 18
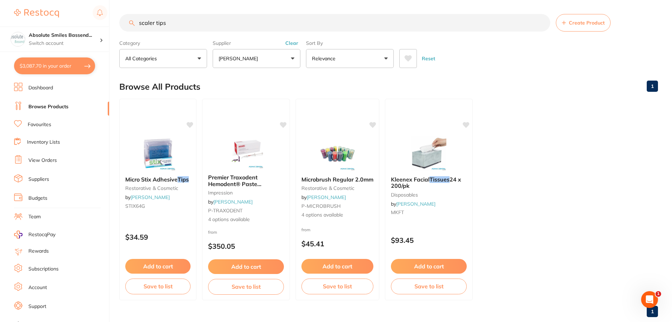
type input "scaler tips"
click at [49, 125] on link "Favourites" at bounding box center [39, 124] width 23 height 7
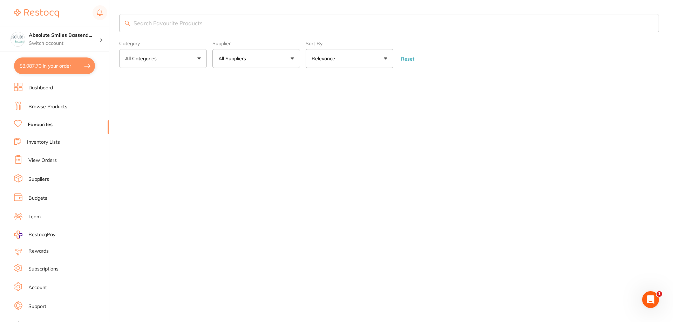
click at [167, 20] on input "search" at bounding box center [389, 23] width 540 height 18
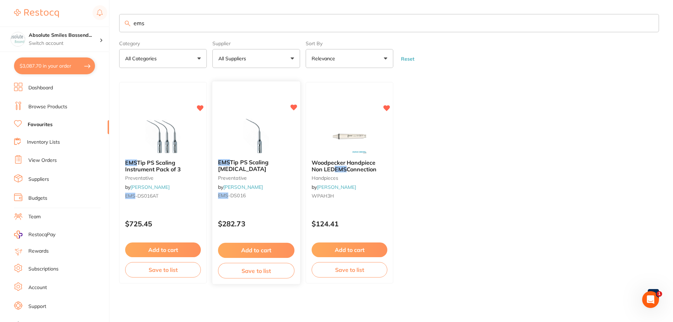
type input "ems"
click at [271, 212] on div "EMS Tip PS Scaling Periodontal preventative by Henry Schein Halas EMS -DS016 $2…" at bounding box center [256, 183] width 88 height 202
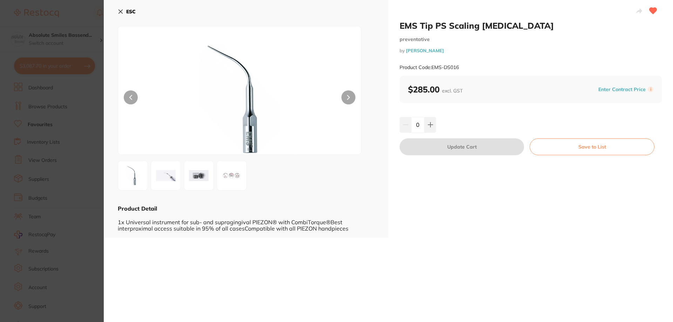
click at [130, 8] on b "ESC" at bounding box center [130, 11] width 9 height 6
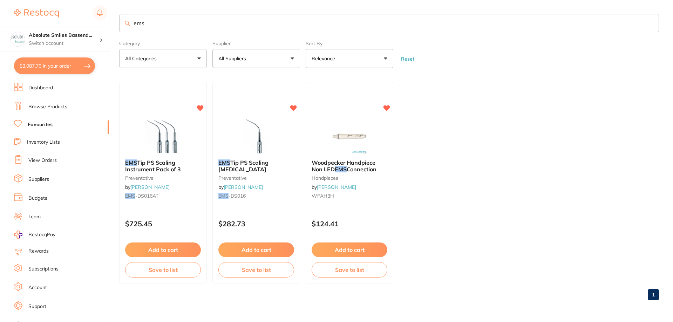
click at [36, 181] on link "Suppliers" at bounding box center [38, 179] width 21 height 7
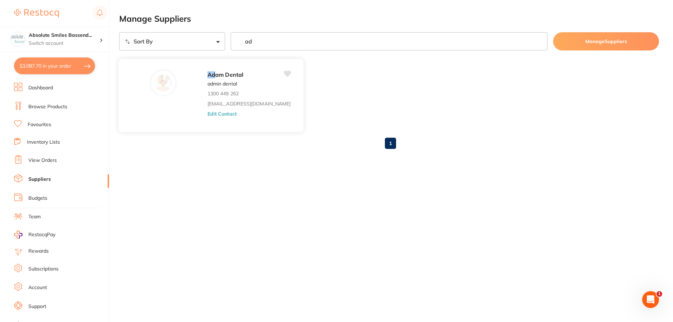
type input "ad"
click at [232, 90] on div "Ad am Dental admin dental 1300 449 262 save@adamdental.com.au Edit Contact" at bounding box center [252, 97] width 89 height 55
drag, startPoint x: 213, startPoint y: 110, endPoint x: 204, endPoint y: 113, distance: 9.0
click at [209, 112] on div "Ad am Dental admin dental 1300 449 262 save@adamdental.com.au Edit Contact" at bounding box center [252, 97] width 89 height 55
click at [208, 113] on button "Edit Contact" at bounding box center [222, 114] width 29 height 6
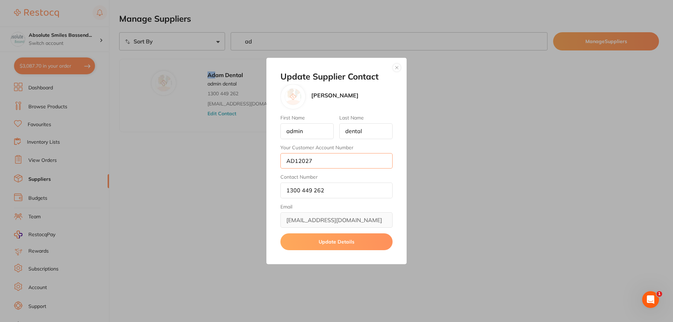
drag, startPoint x: 315, startPoint y: 160, endPoint x: 285, endPoint y: 163, distance: 30.3
click at [285, 163] on input "AD12027" at bounding box center [337, 160] width 112 height 15
click at [396, 65] on button "button" at bounding box center [397, 67] width 8 height 8
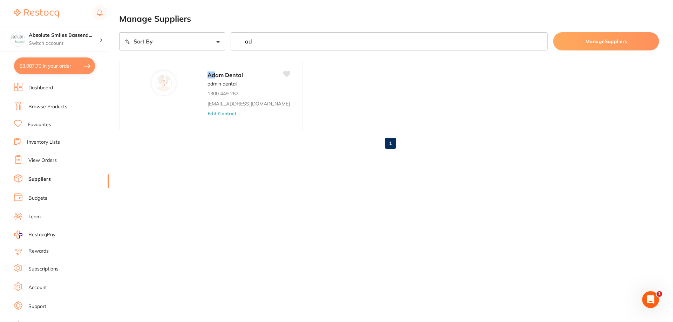
click at [58, 106] on link "Browse Products" at bounding box center [47, 106] width 39 height 7
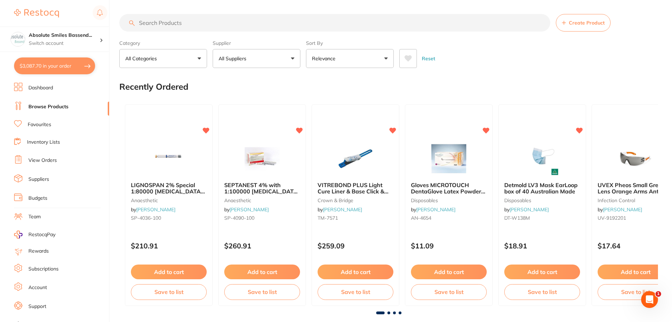
click at [237, 54] on button "All Suppliers" at bounding box center [256, 58] width 88 height 19
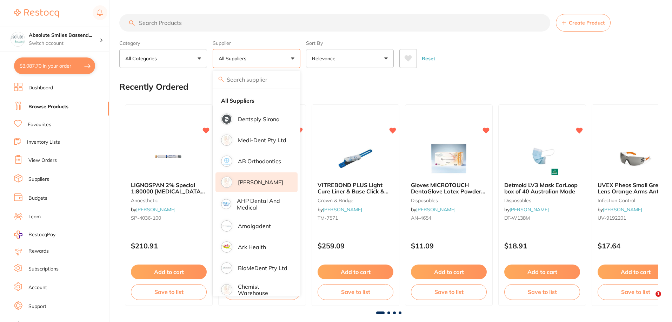
click at [249, 180] on p "Adam Dental" at bounding box center [260, 182] width 45 height 6
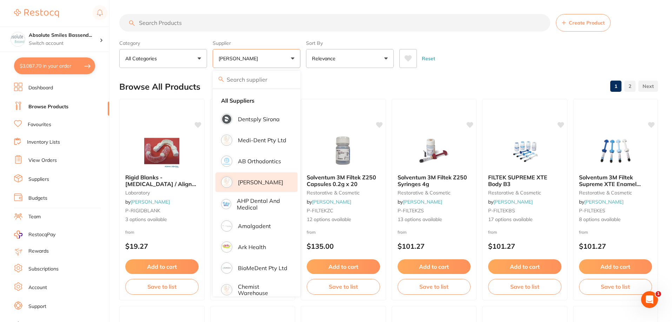
click at [267, 182] on p "Adam Dental" at bounding box center [260, 182] width 45 height 6
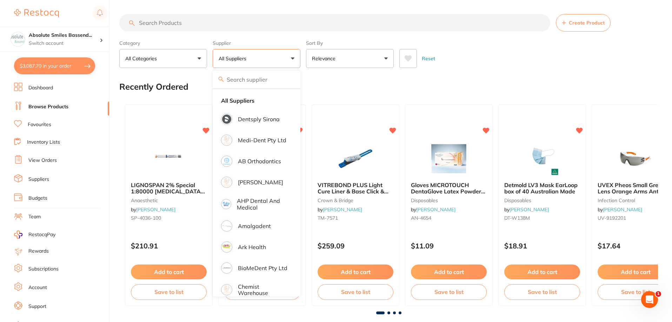
click at [214, 21] on input "search" at bounding box center [334, 23] width 431 height 18
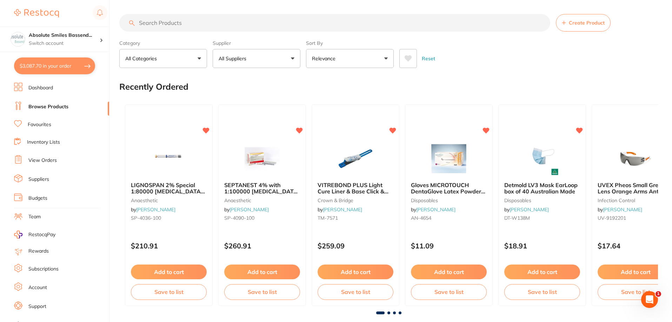
click at [255, 56] on button "All Suppliers" at bounding box center [256, 58] width 88 height 19
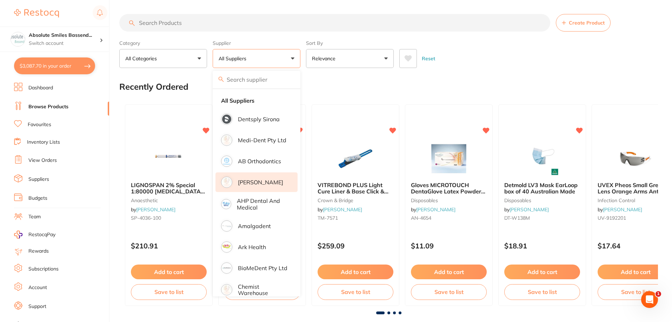
click at [267, 184] on p "Adam Dental" at bounding box center [260, 182] width 45 height 6
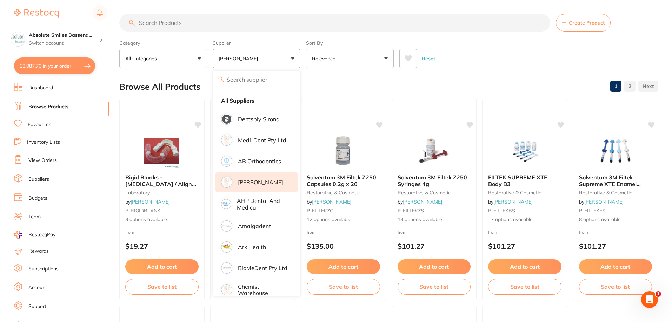
click at [222, 25] on input "search" at bounding box center [334, 23] width 431 height 18
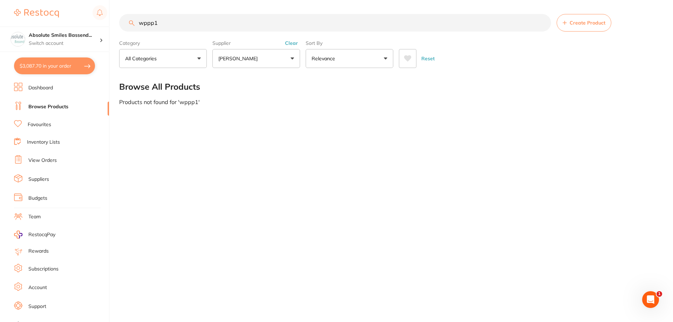
type input "wppp1"
click at [80, 68] on button "$3,087.70 in your order" at bounding box center [54, 66] width 81 height 17
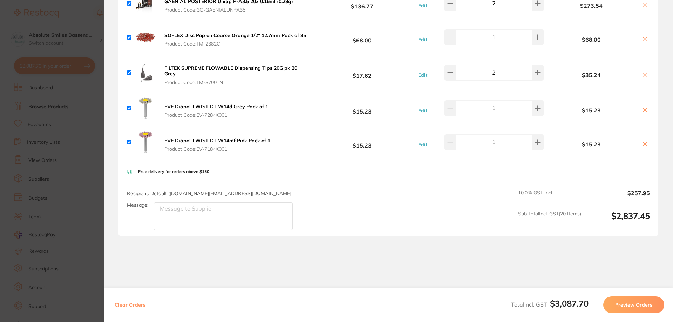
click at [636, 309] on button "Preview Orders" at bounding box center [633, 305] width 61 height 17
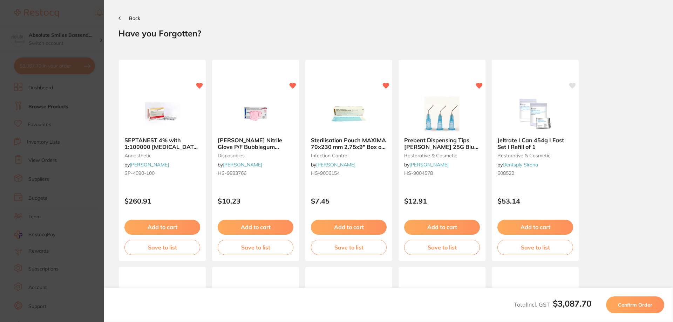
click at [633, 307] on span "Confirm Order" at bounding box center [635, 305] width 34 height 6
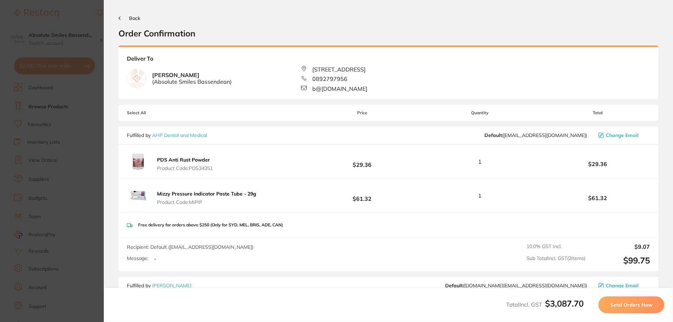
click at [629, 304] on span "Send Orders Now" at bounding box center [631, 305] width 42 height 6
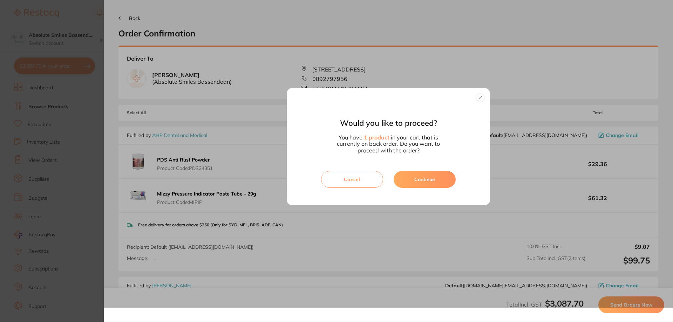
click at [415, 178] on button "Continue" at bounding box center [425, 179] width 62 height 17
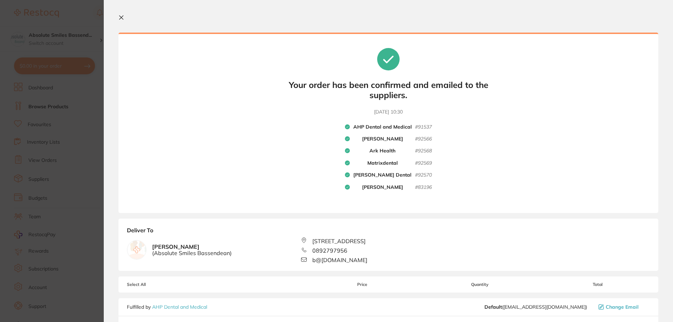
click at [123, 17] on icon at bounding box center [122, 18] width 6 height 6
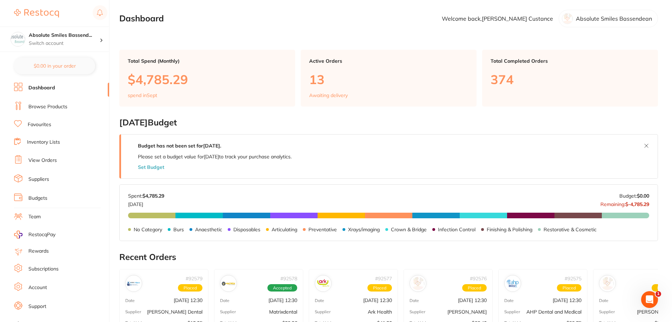
click at [42, 158] on link "View Orders" at bounding box center [42, 160] width 28 height 7
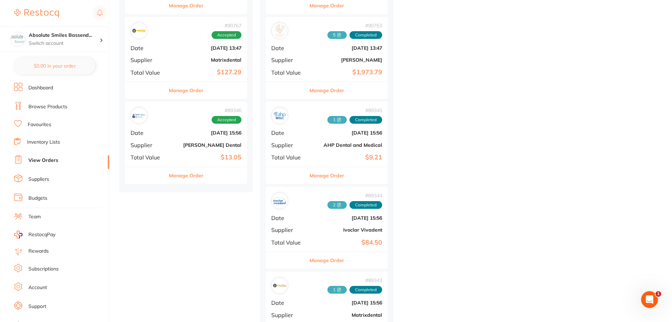
scroll to position [9, 0]
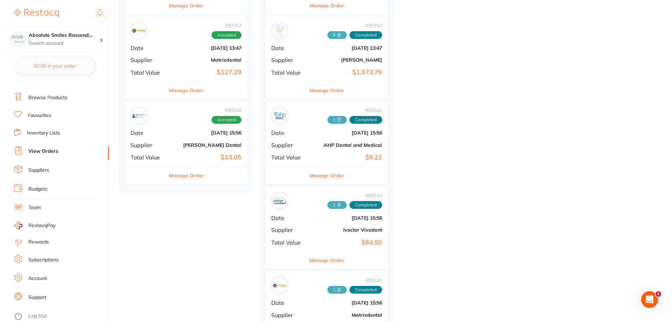
click at [38, 315] on link "Log Out" at bounding box center [37, 316] width 18 height 7
